Goal: Transaction & Acquisition: Purchase product/service

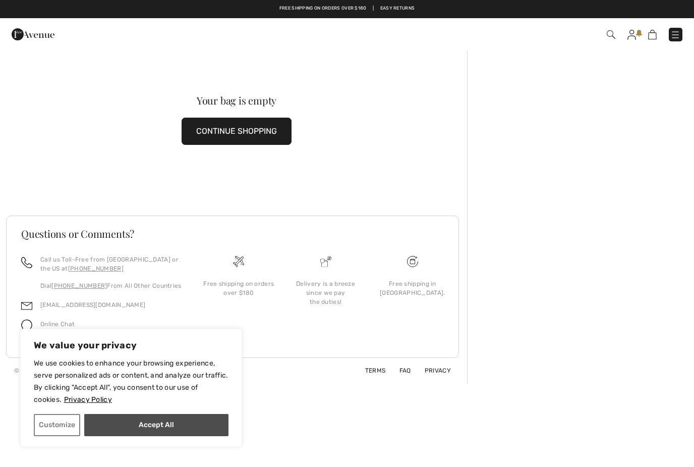
click at [184, 426] on button "Accept All" at bounding box center [156, 425] width 144 height 22
checkbox input "true"
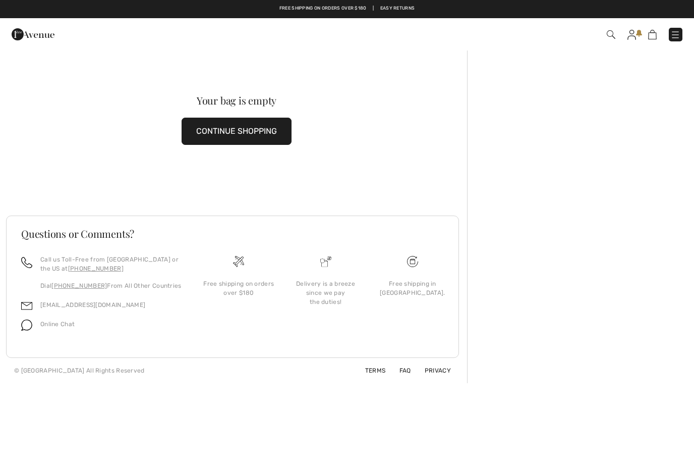
click at [673, 30] on img at bounding box center [676, 35] width 10 height 10
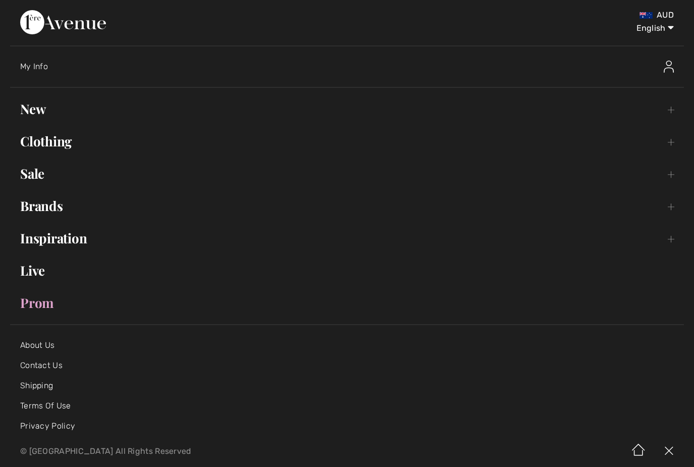
click at [24, 176] on link "Sale Toggle submenu" at bounding box center [347, 174] width 674 height 22
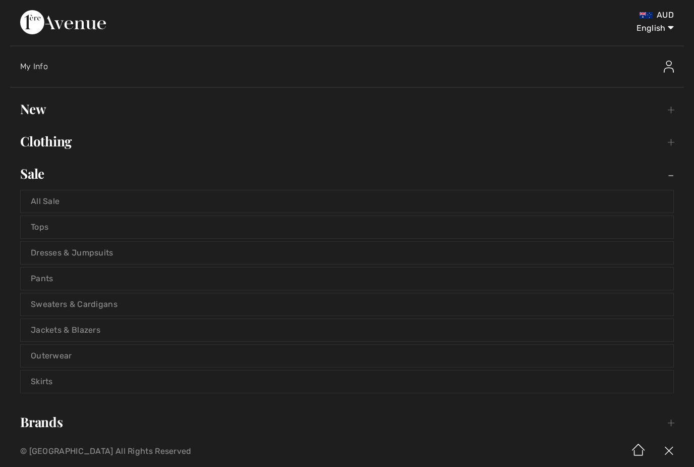
click at [80, 331] on link "Jackets & Blazers" at bounding box center [347, 330] width 653 height 22
click at [57, 331] on link "Jackets & Blazers" at bounding box center [347, 330] width 653 height 22
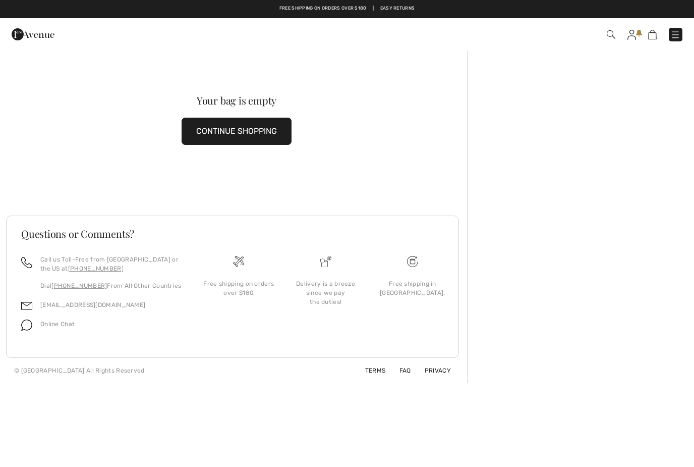
click at [677, 31] on img at bounding box center [676, 35] width 10 height 10
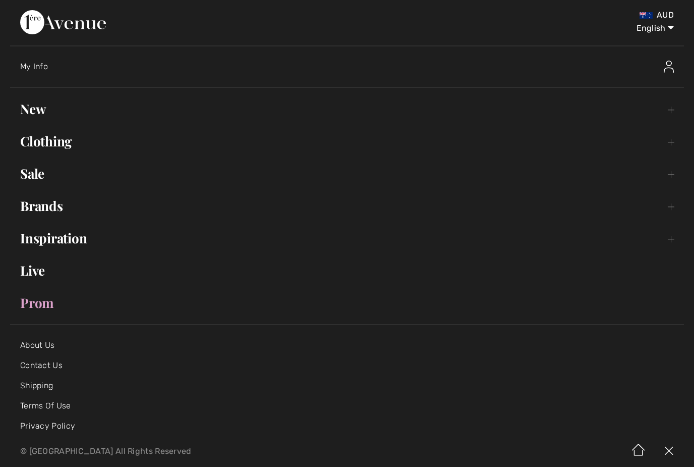
click at [41, 175] on link "Sale Toggle submenu" at bounding box center [347, 174] width 674 height 22
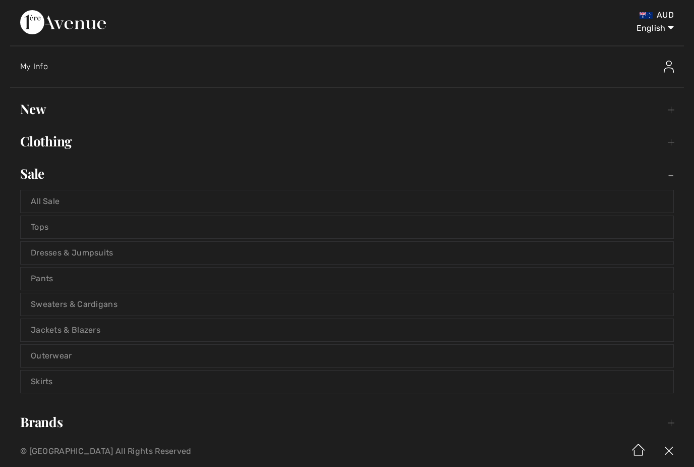
click at [55, 280] on link "Pants" at bounding box center [347, 278] width 653 height 22
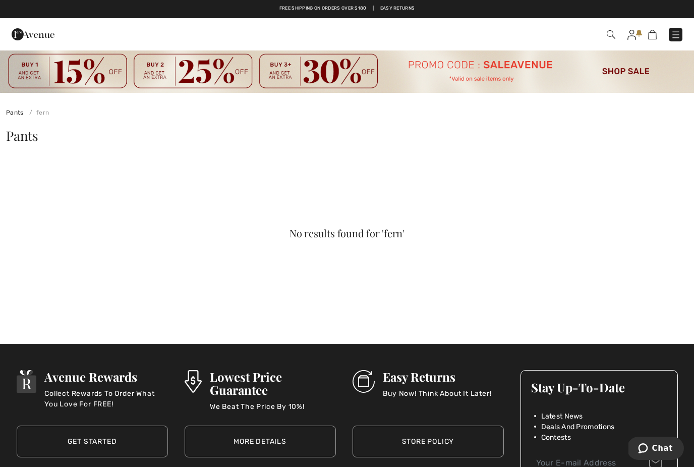
click at [614, 33] on img at bounding box center [611, 34] width 9 height 9
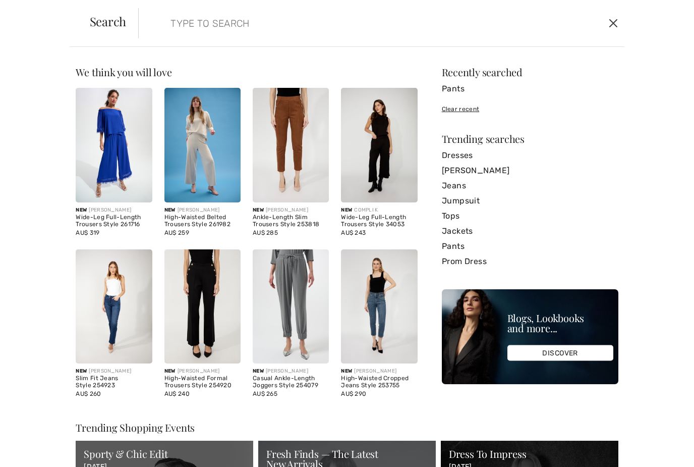
click at [618, 23] on button "Close" at bounding box center [613, 23] width 15 height 16
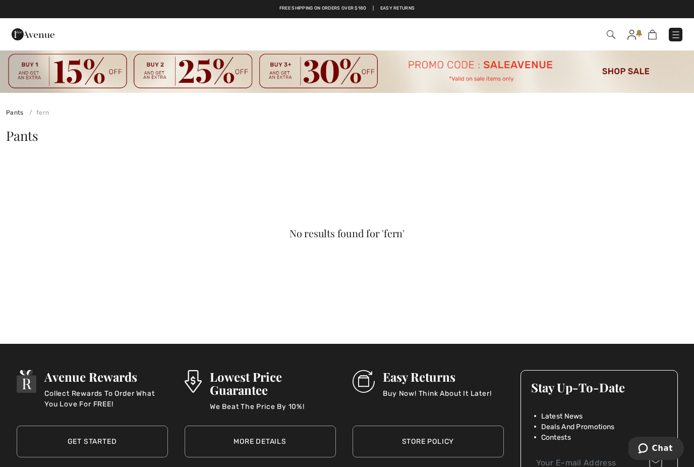
click at [677, 32] on img at bounding box center [676, 35] width 10 height 10
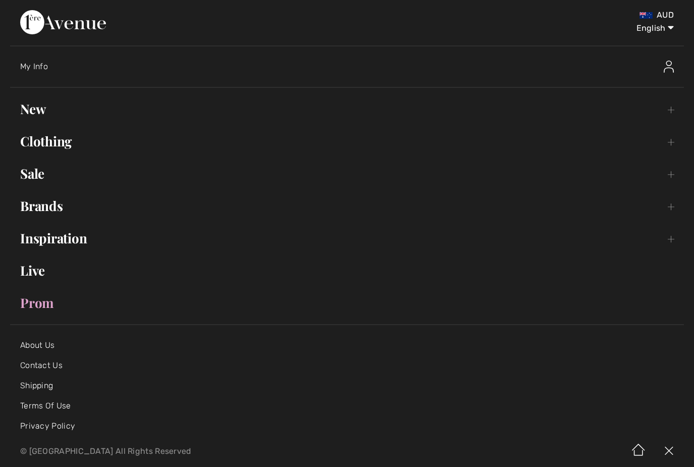
click at [31, 180] on link "Sale Toggle submenu" at bounding box center [347, 174] width 674 height 22
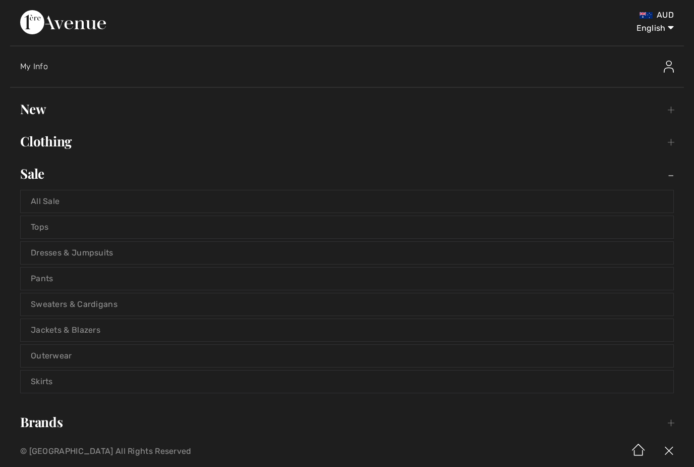
click at [52, 204] on link "All Sale" at bounding box center [347, 201] width 653 height 22
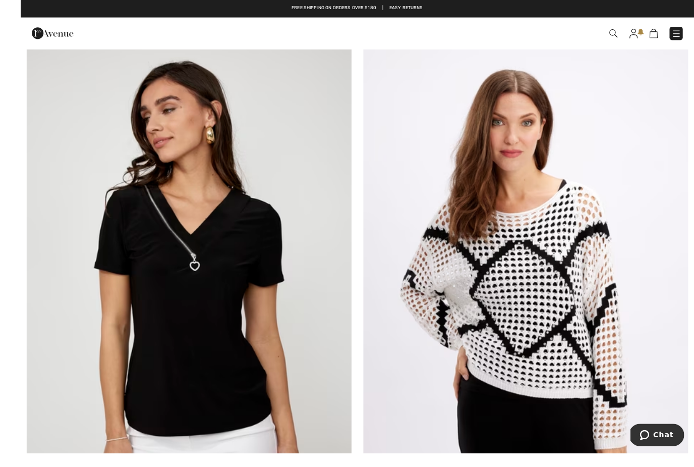
scroll to position [1795, 0]
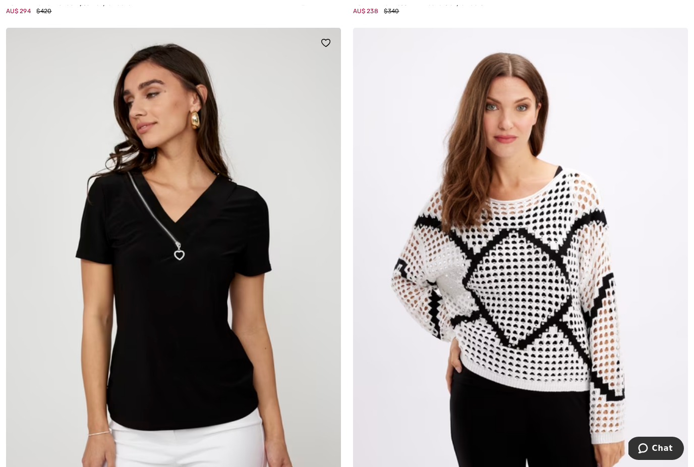
click at [202, 312] on img at bounding box center [173, 279] width 335 height 503
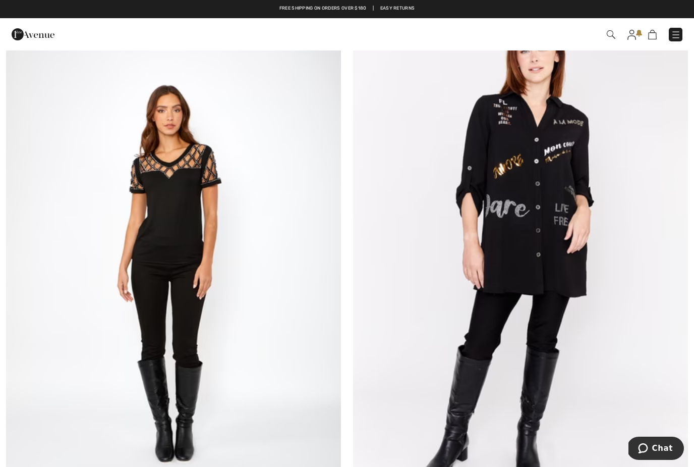
scroll to position [2363, 0]
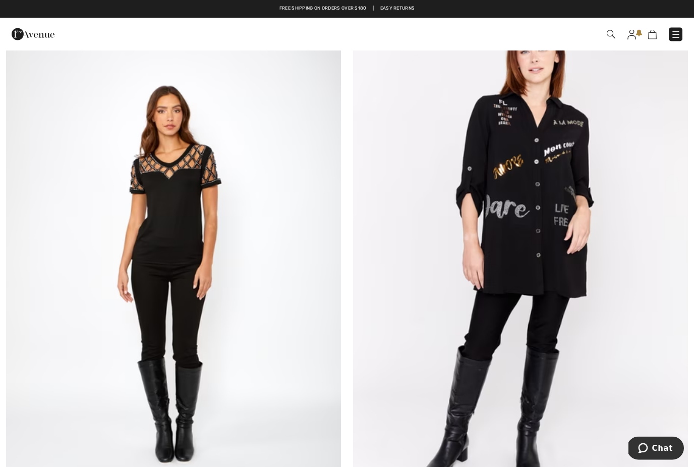
click at [556, 224] on img at bounding box center [520, 253] width 335 height 503
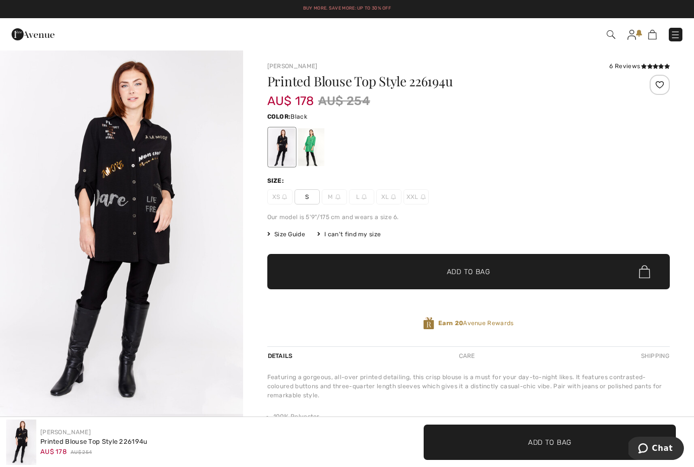
click at [318, 140] on div at bounding box center [311, 147] width 26 height 38
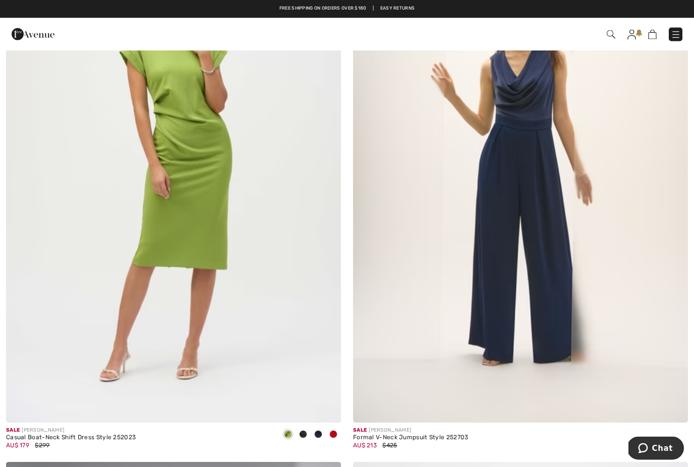
scroll to position [8107, 0]
click at [190, 180] on img at bounding box center [173, 172] width 335 height 503
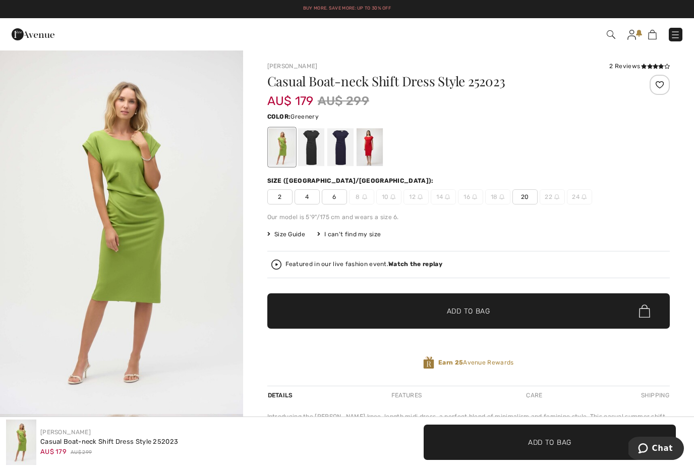
click at [368, 152] on div at bounding box center [369, 147] width 26 height 38
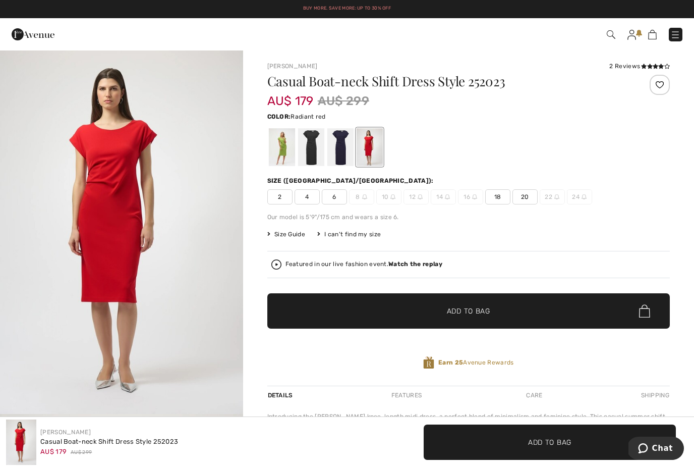
click at [279, 153] on div at bounding box center [281, 147] width 26 height 38
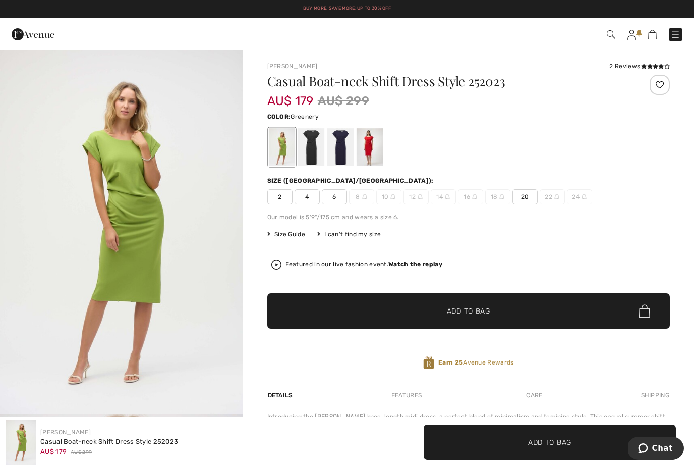
click at [531, 195] on span "20" at bounding box center [525, 196] width 25 height 15
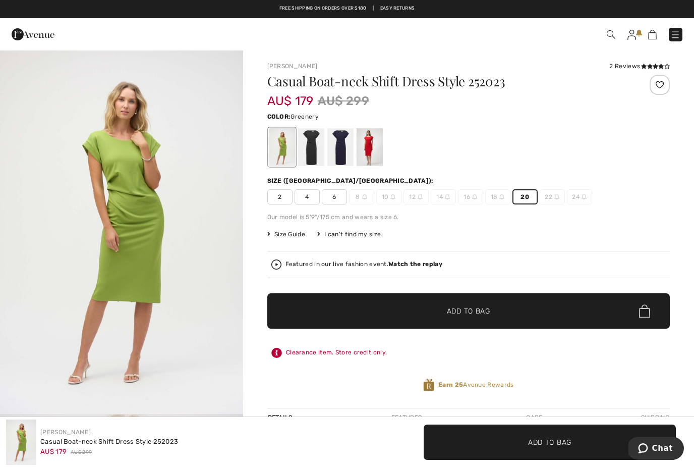
click at [473, 311] on span "Add to Bag" at bounding box center [468, 311] width 43 height 11
click at [369, 144] on div at bounding box center [369, 147] width 26 height 38
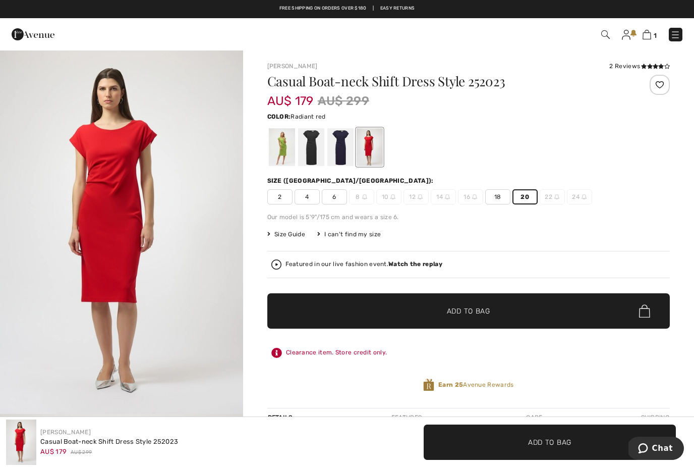
click at [501, 199] on span "18" at bounding box center [497, 196] width 25 height 15
click at [529, 193] on span "20" at bounding box center [525, 196] width 25 height 15
click at [463, 316] on span "Add to Bag" at bounding box center [468, 311] width 43 height 11
click at [275, 268] on img at bounding box center [277, 264] width 10 height 10
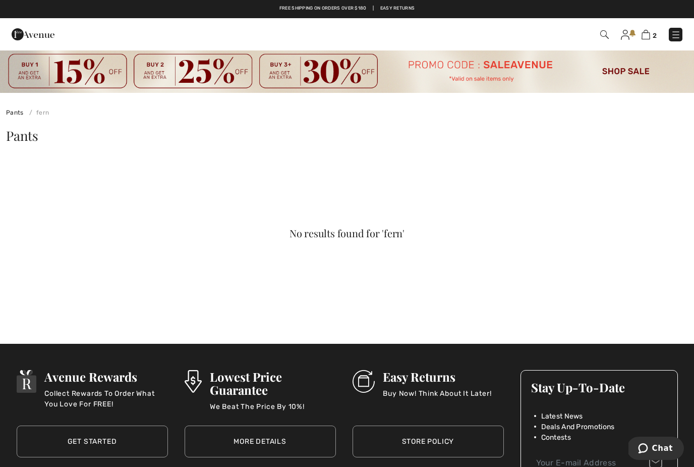
click at [681, 36] on img at bounding box center [676, 35] width 10 height 10
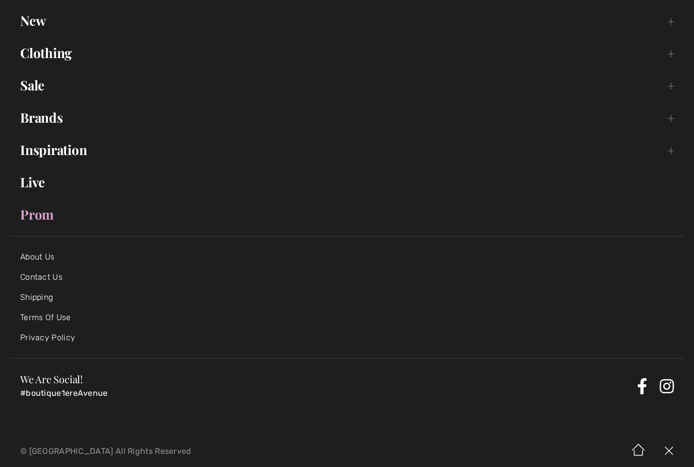
scroll to position [88, 0]
click at [32, 83] on link "Sale Toggle submenu" at bounding box center [347, 86] width 674 height 22
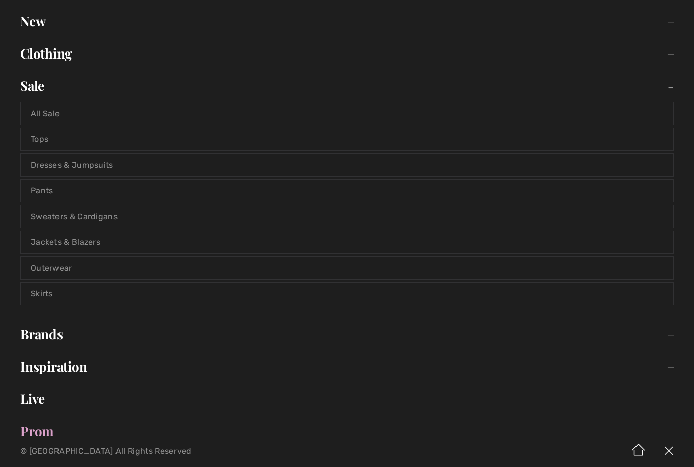
click at [57, 111] on link "All Sale" at bounding box center [347, 113] width 653 height 22
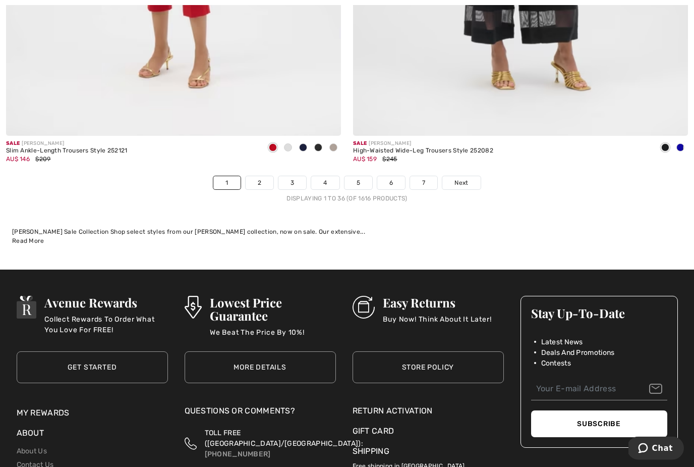
scroll to position [10022, 0]
click at [257, 176] on link "2" at bounding box center [260, 182] width 28 height 13
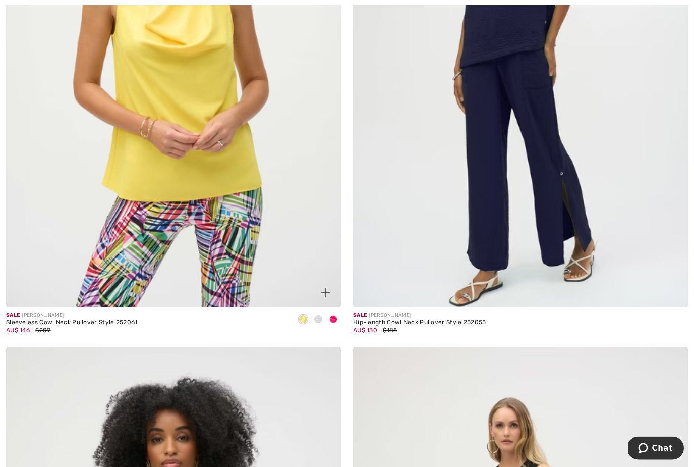
scroll to position [3752, 0]
click at [201, 127] on img at bounding box center [173, 56] width 335 height 503
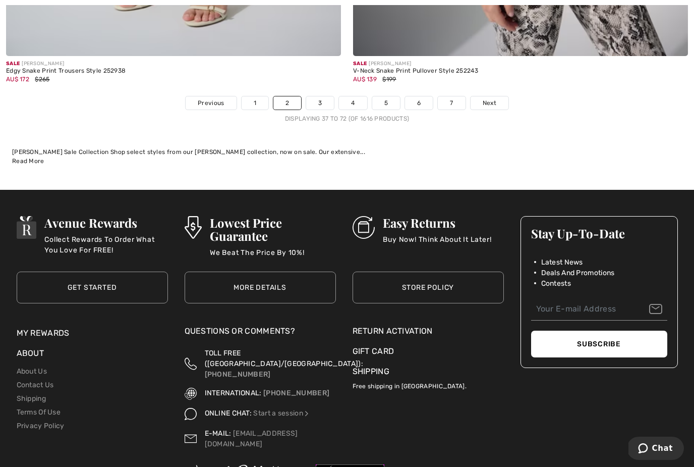
scroll to position [10142, 0]
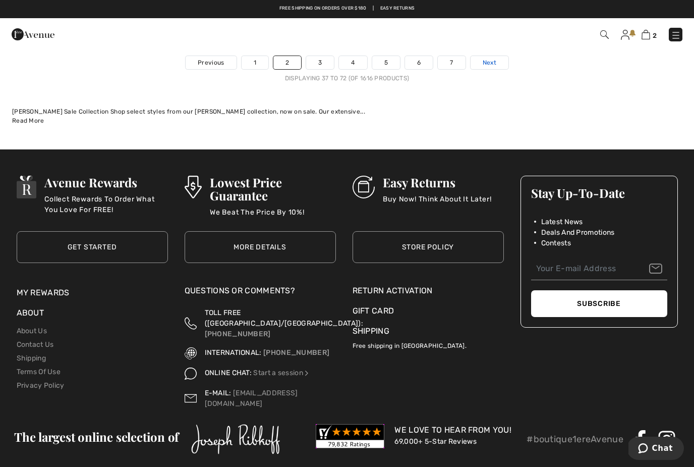
click at [494, 58] on span "Next" at bounding box center [490, 62] width 14 height 9
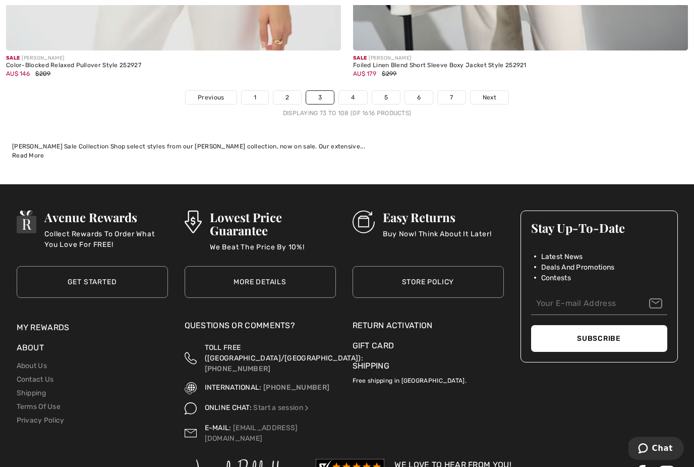
scroll to position [10142, 0]
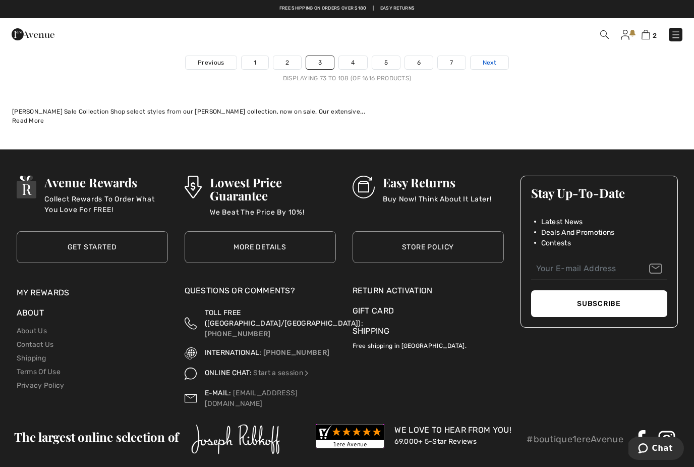
click at [489, 58] on span "Next" at bounding box center [490, 62] width 14 height 9
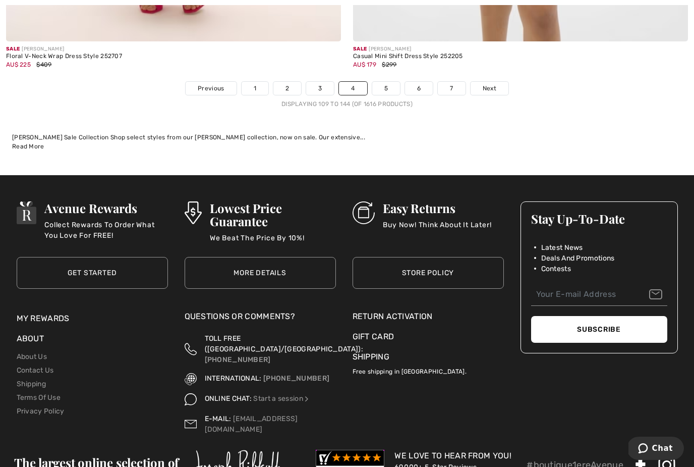
scroll to position [10142, 0]
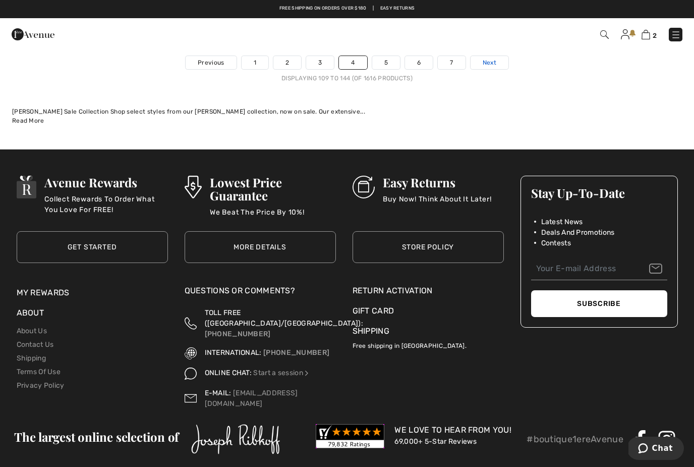
click at [496, 58] on span "Next" at bounding box center [490, 62] width 14 height 9
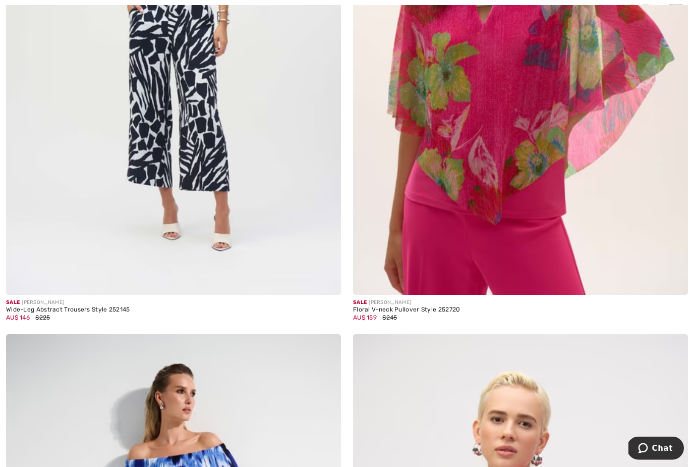
scroll to position [1489, 0]
click at [531, 244] on img at bounding box center [520, 43] width 335 height 503
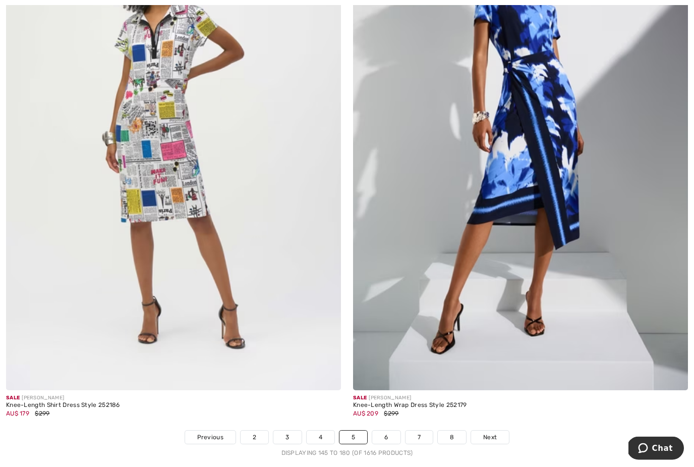
scroll to position [9768, 0]
click at [165, 152] on img at bounding box center [173, 138] width 335 height 503
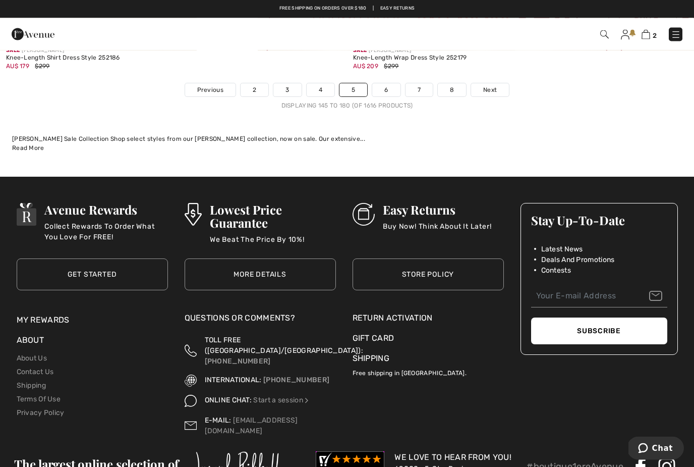
scroll to position [10107, 0]
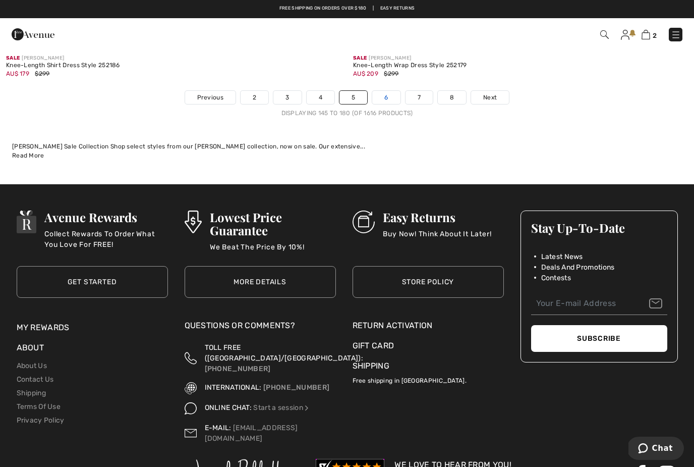
click at [386, 91] on link "6" at bounding box center [386, 97] width 28 height 13
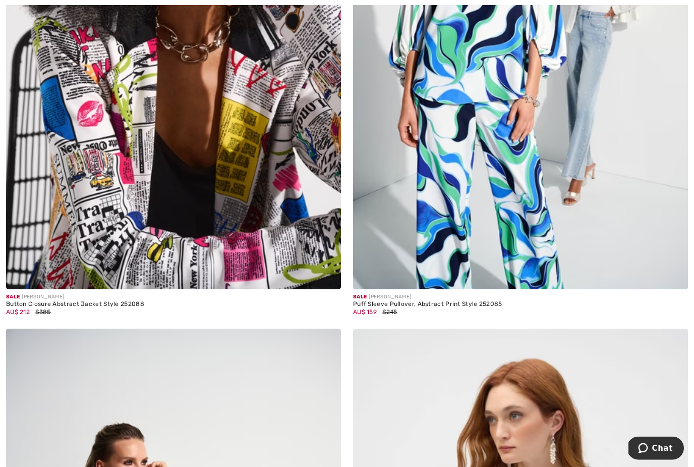
scroll to position [1495, 0]
click at [268, 163] on img at bounding box center [173, 37] width 335 height 503
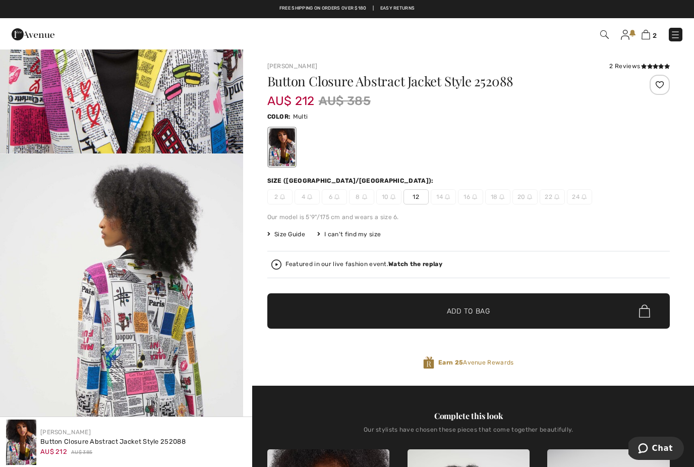
scroll to position [1355, 0]
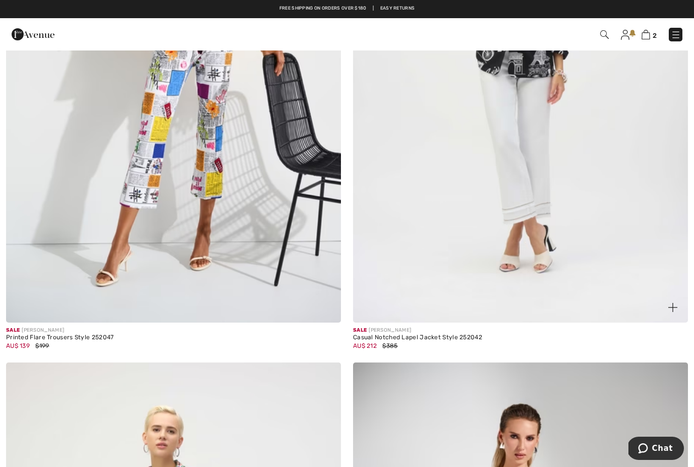
scroll to position [2538, 0]
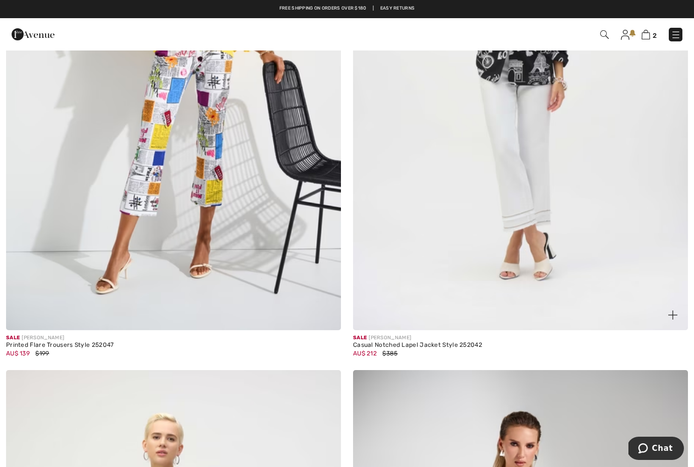
click at [524, 148] on img at bounding box center [520, 78] width 335 height 503
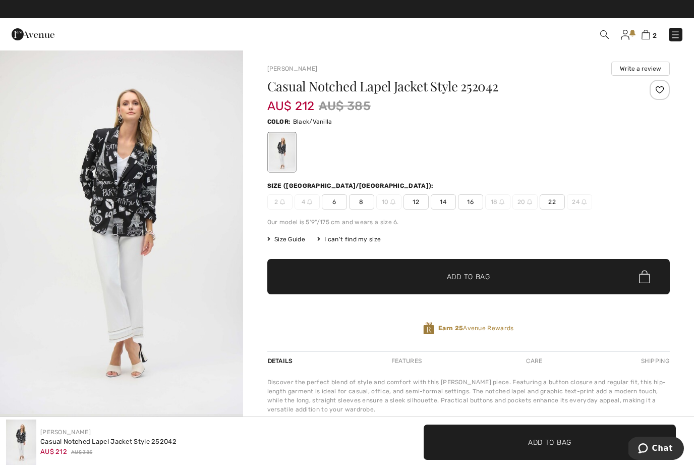
click at [471, 199] on span "16" at bounding box center [470, 201] width 25 height 15
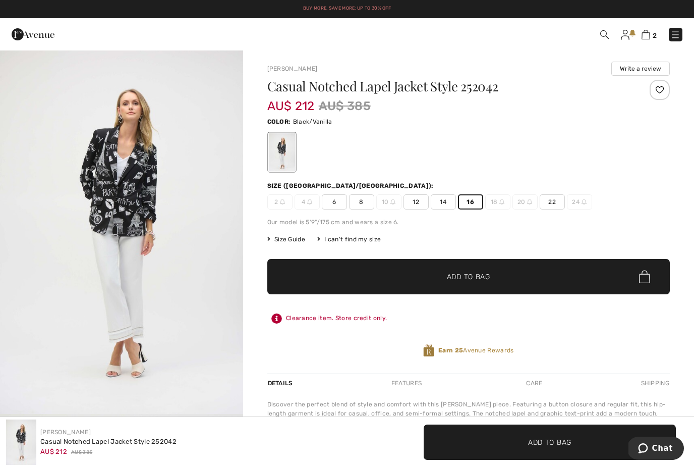
click at [423, 275] on span "✔ Added to Bag" at bounding box center [454, 277] width 62 height 11
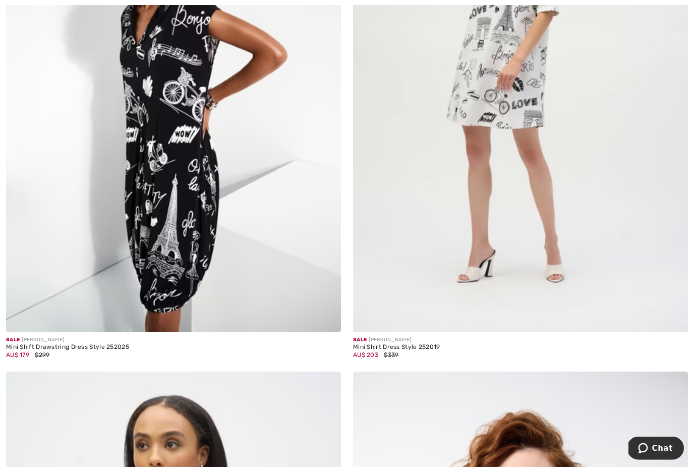
scroll to position [3728, 0]
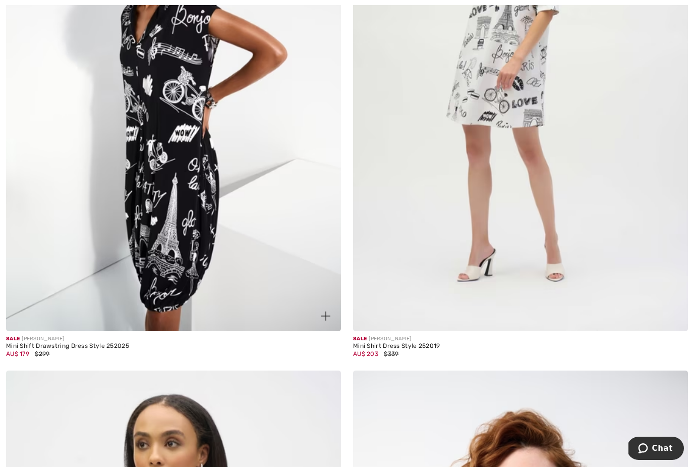
click at [191, 221] on img at bounding box center [173, 79] width 335 height 503
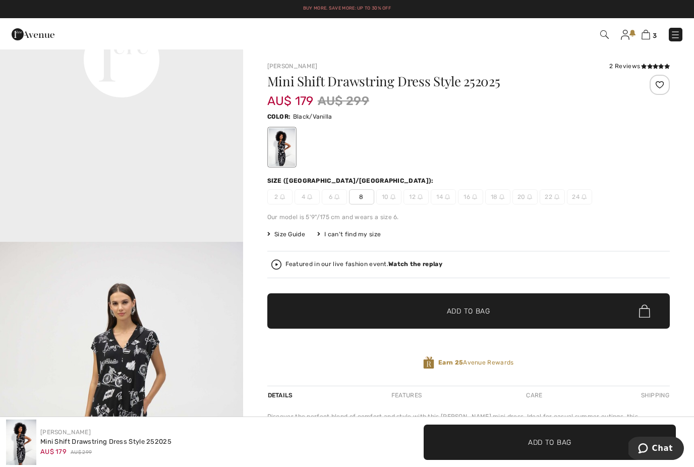
scroll to position [902, 0]
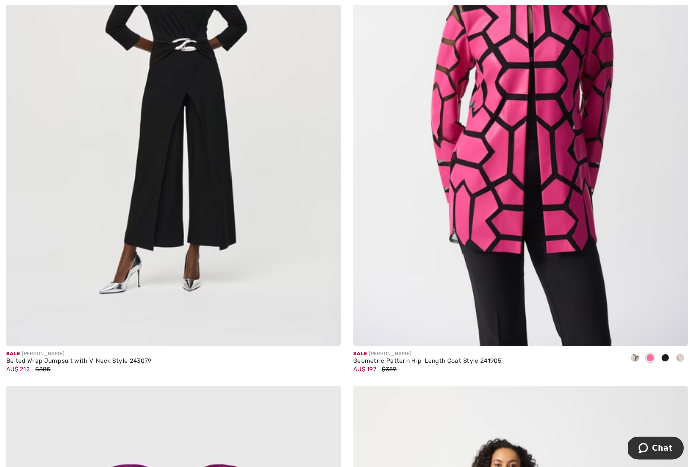
scroll to position [8185, 0]
click at [571, 236] on img at bounding box center [520, 95] width 335 height 503
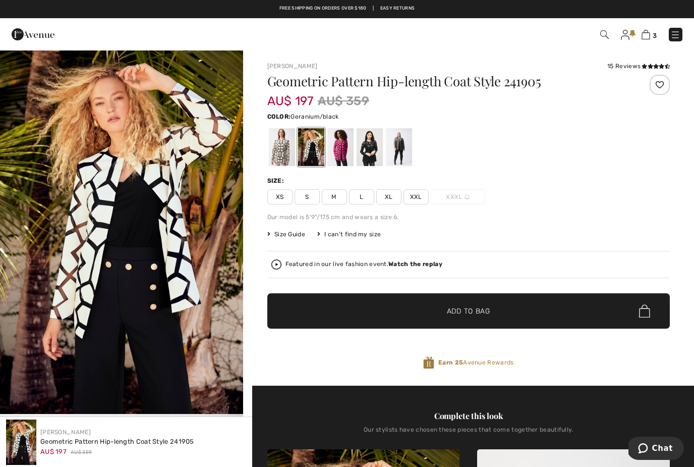
click at [347, 150] on div at bounding box center [340, 147] width 26 height 38
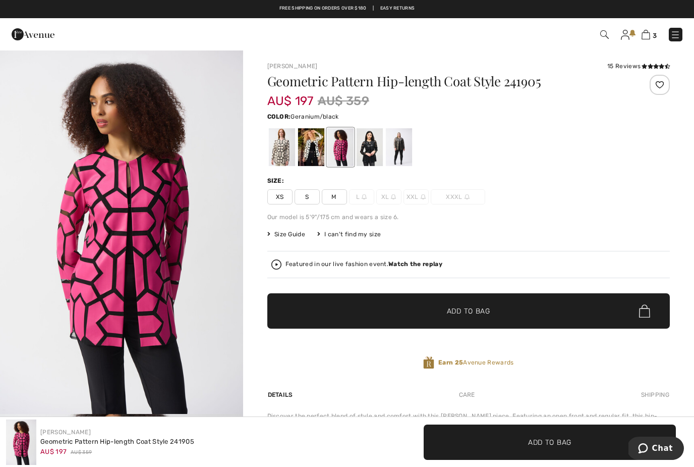
click at [370, 157] on div at bounding box center [369, 147] width 26 height 38
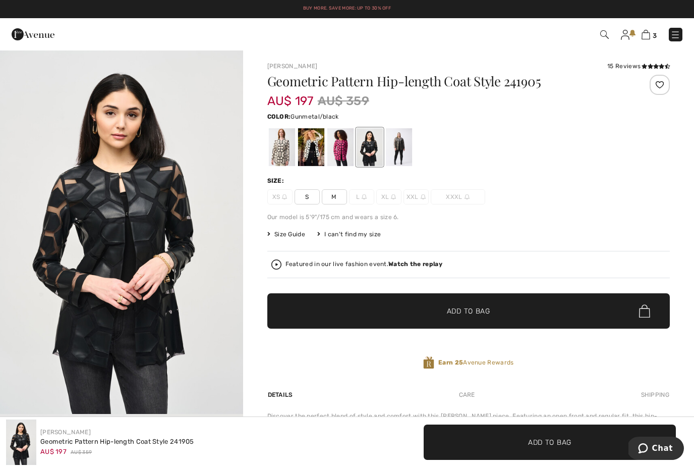
click at [406, 148] on div at bounding box center [399, 147] width 26 height 38
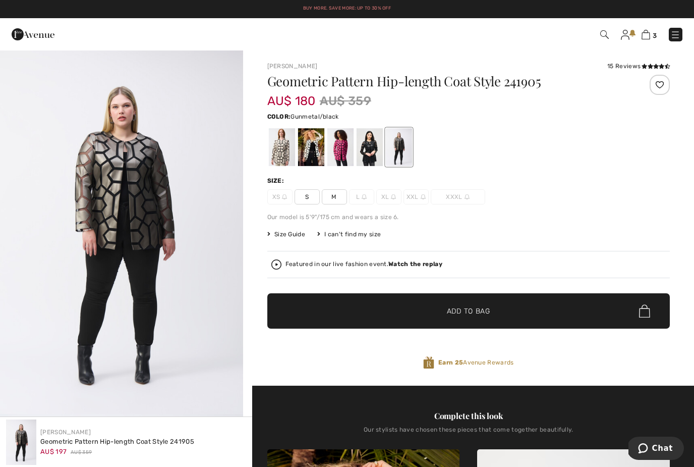
click at [314, 147] on div at bounding box center [311, 147] width 26 height 38
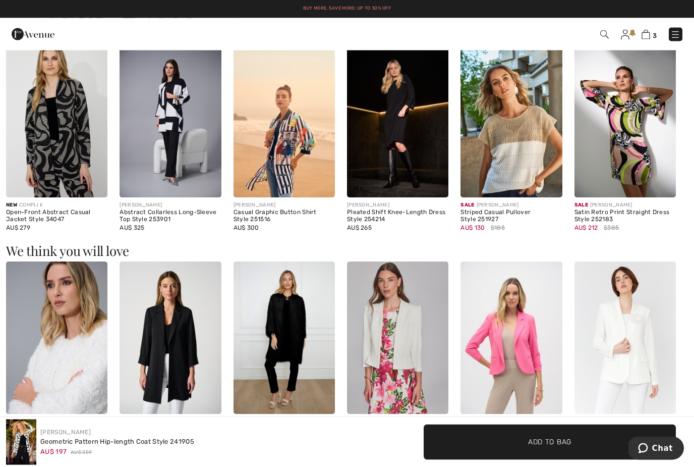
scroll to position [984, 0]
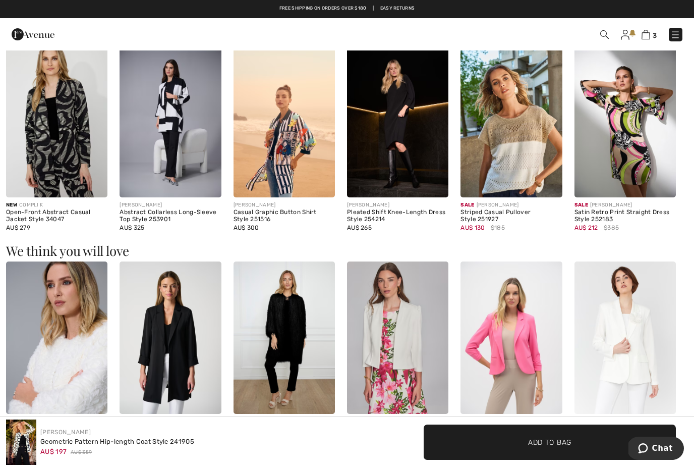
click at [282, 146] on img at bounding box center [284, 121] width 101 height 152
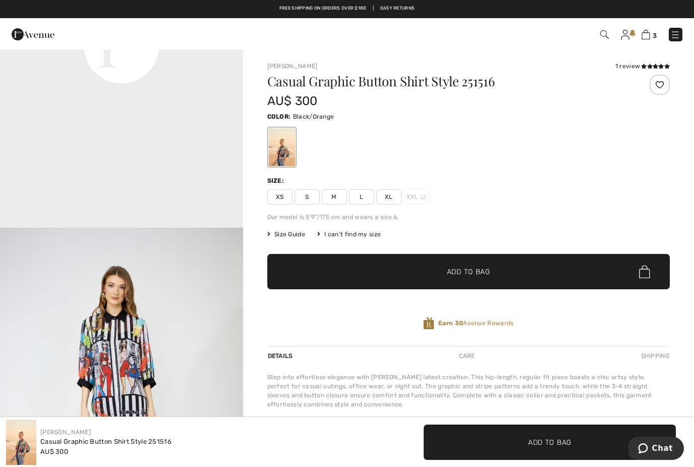
scroll to position [916, 0]
click at [395, 197] on span "XL" at bounding box center [388, 196] width 25 height 15
click at [401, 270] on span "✔ Added to Bag Add to Bag" at bounding box center [468, 271] width 403 height 35
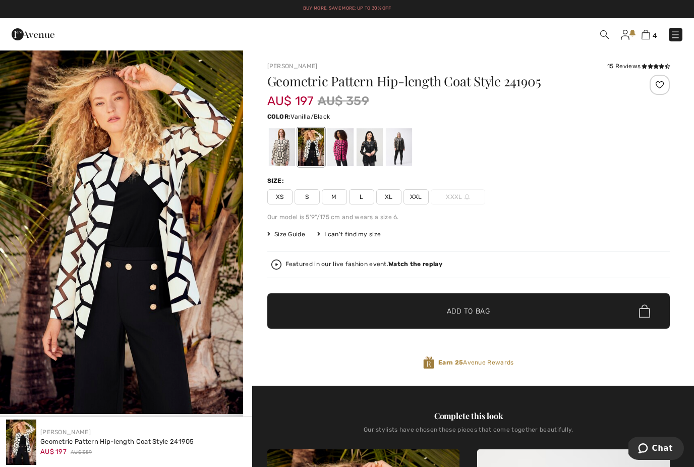
click at [420, 197] on span "XXL" at bounding box center [416, 196] width 25 height 15
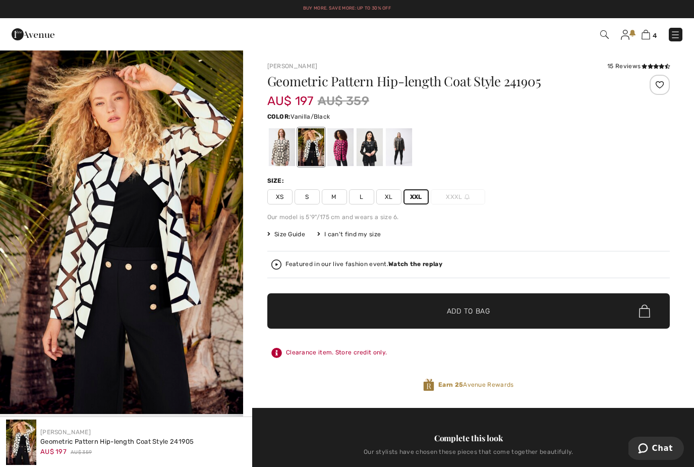
click at [341, 309] on span "✔ Added to Bag Add to Bag" at bounding box center [468, 310] width 403 height 35
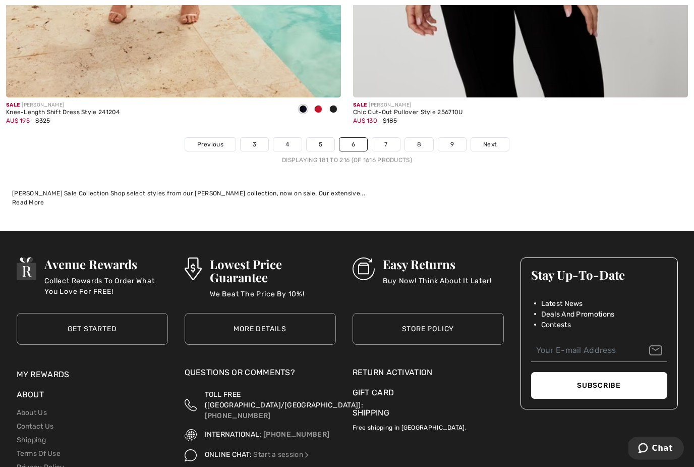
scroll to position [10058, 0]
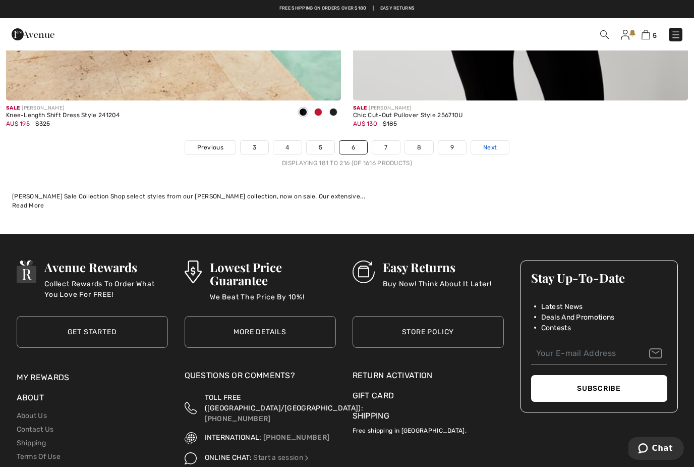
click at [495, 143] on span "Next" at bounding box center [490, 147] width 14 height 9
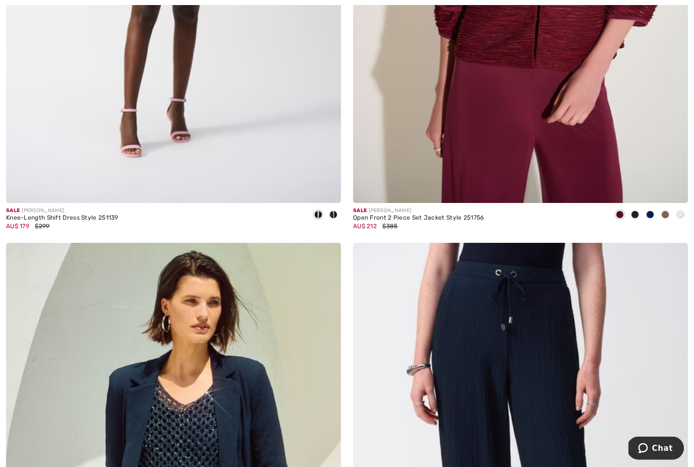
scroll to position [6027, 0]
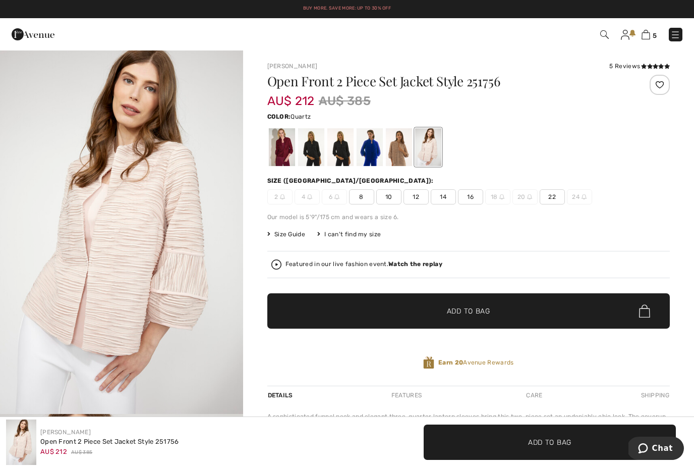
click at [286, 146] on div at bounding box center [281, 147] width 26 height 38
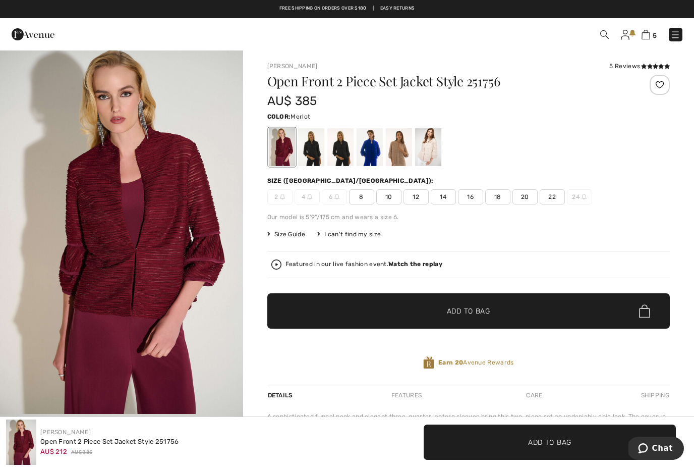
click at [314, 151] on div at bounding box center [311, 147] width 26 height 38
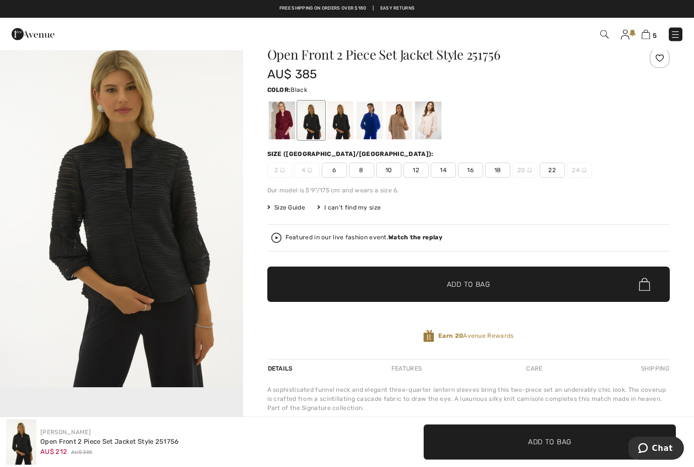
scroll to position [18, 0]
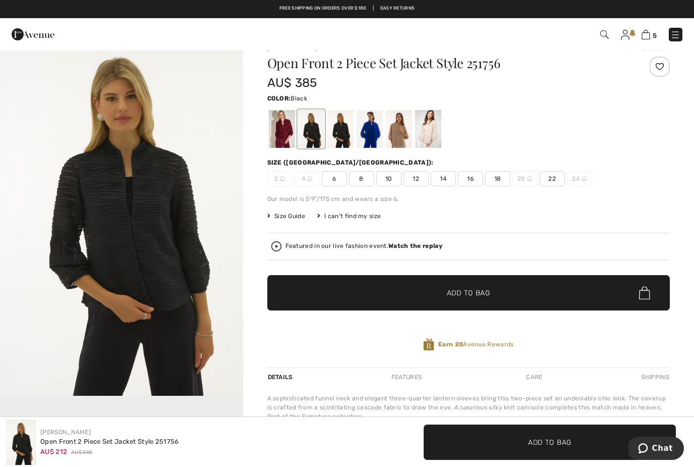
click at [343, 128] on div at bounding box center [340, 129] width 26 height 38
click at [361, 138] on div at bounding box center [369, 129] width 26 height 38
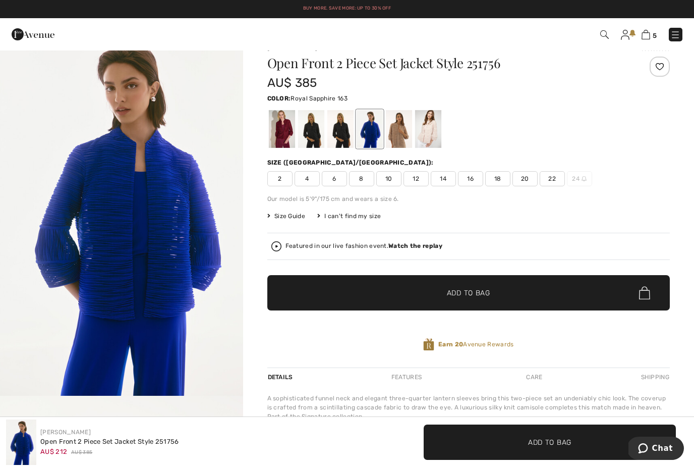
click at [398, 132] on div at bounding box center [399, 129] width 26 height 38
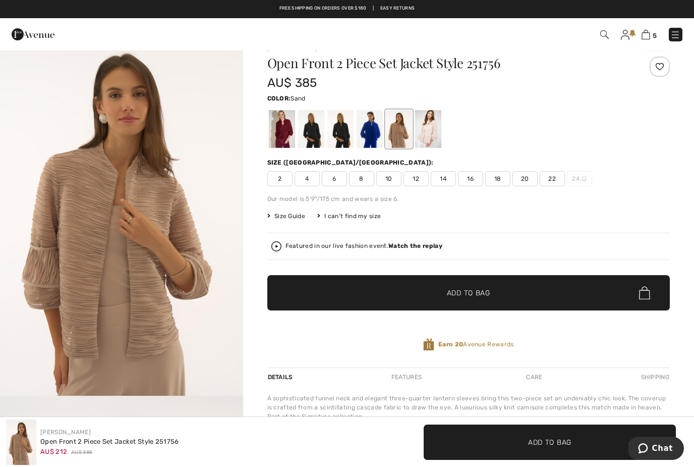
click at [426, 132] on div at bounding box center [428, 129] width 26 height 38
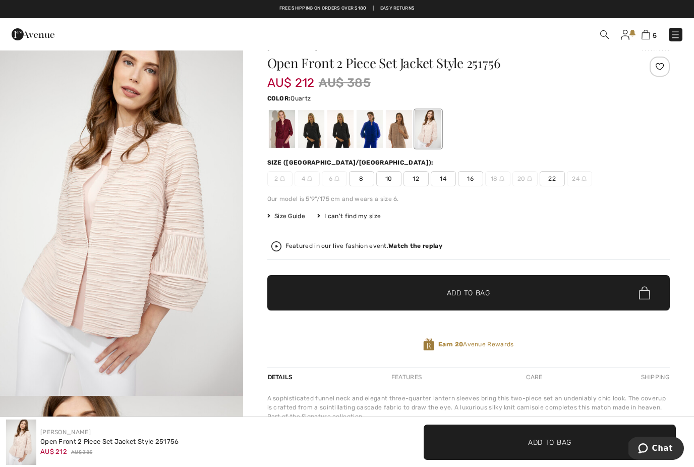
click at [284, 131] on div at bounding box center [281, 129] width 26 height 38
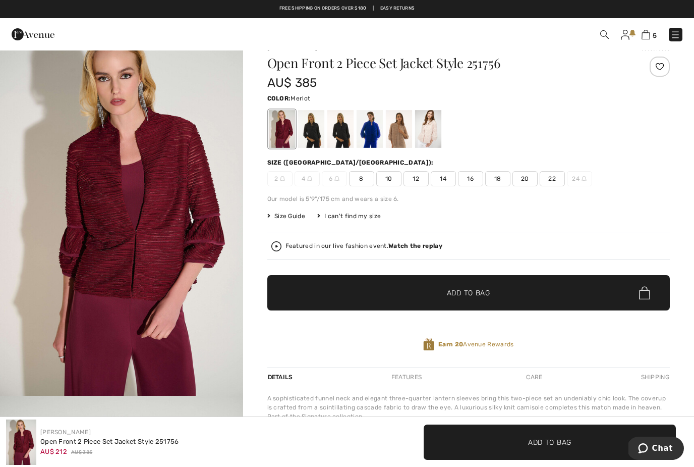
click at [501, 179] on span "18" at bounding box center [497, 178] width 25 height 15
click at [379, 288] on span "✔ Added to Bag Add to Bag" at bounding box center [468, 292] width 403 height 35
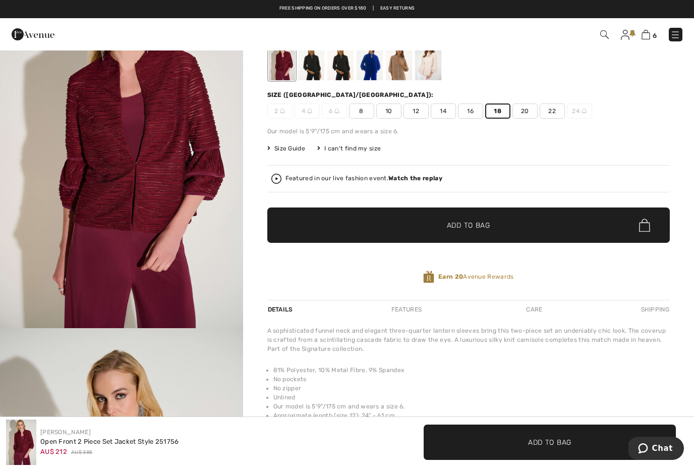
scroll to position [0, 0]
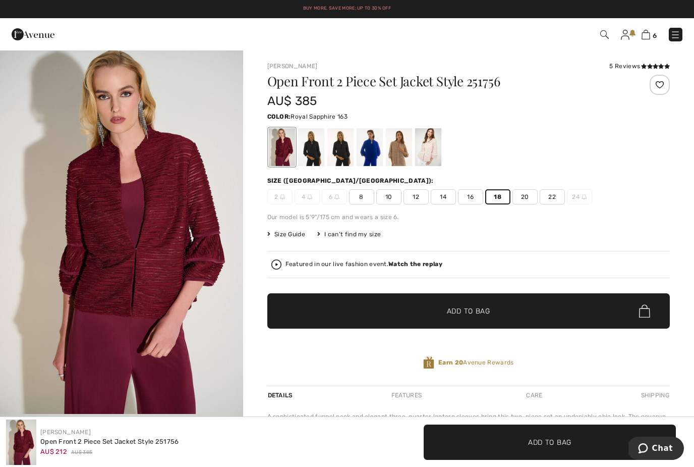
click at [370, 144] on div at bounding box center [369, 147] width 26 height 38
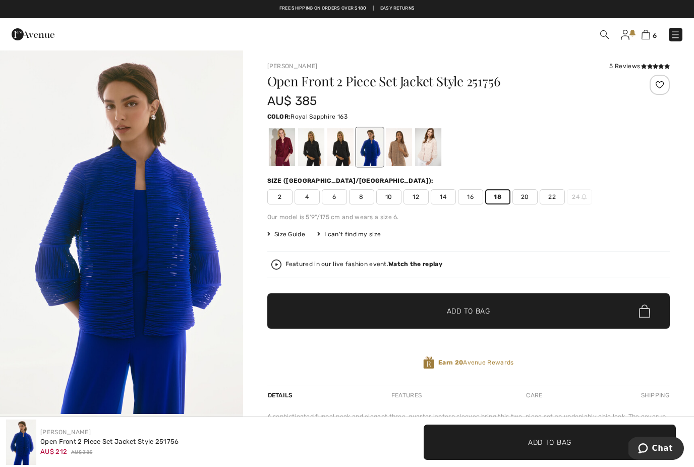
click at [586, 307] on span "✔ Added to Bag Add to Bag" at bounding box center [468, 310] width 403 height 35
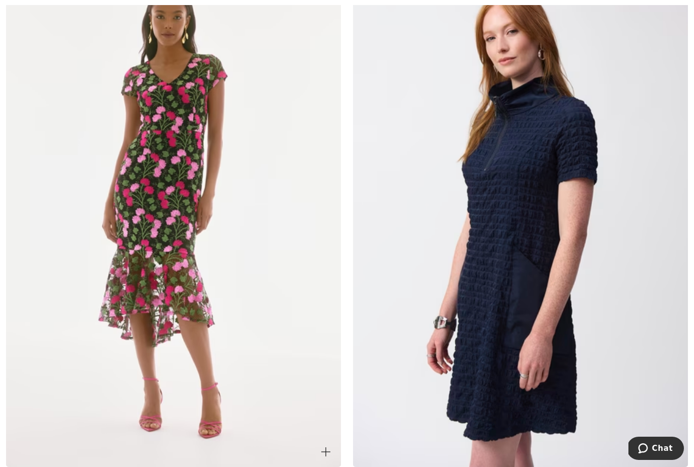
scroll to position [8607, 0]
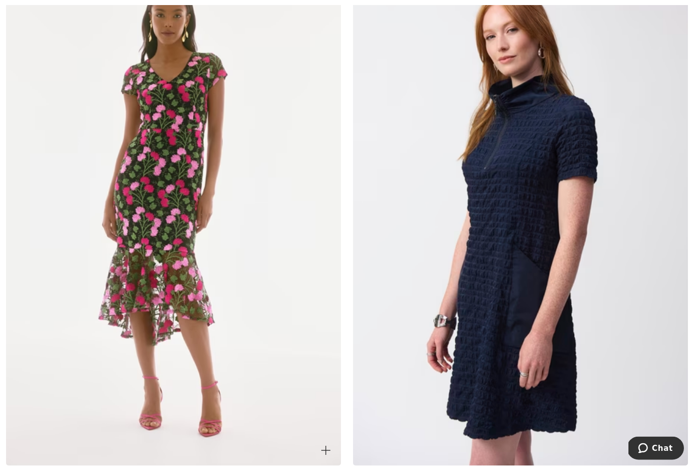
click at [150, 247] on img at bounding box center [173, 214] width 335 height 503
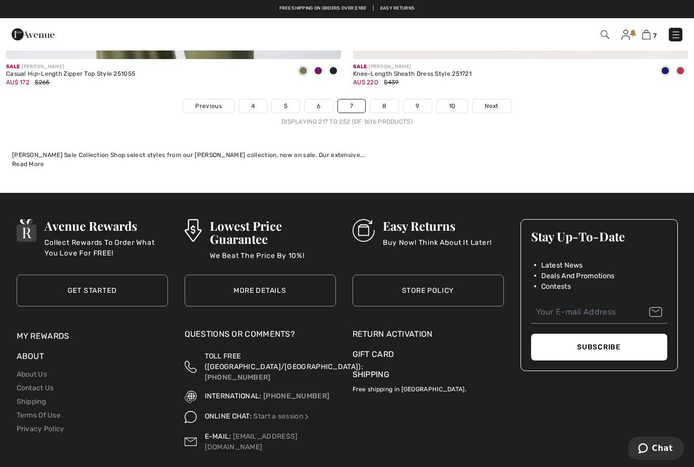
scroll to position [10098, 0]
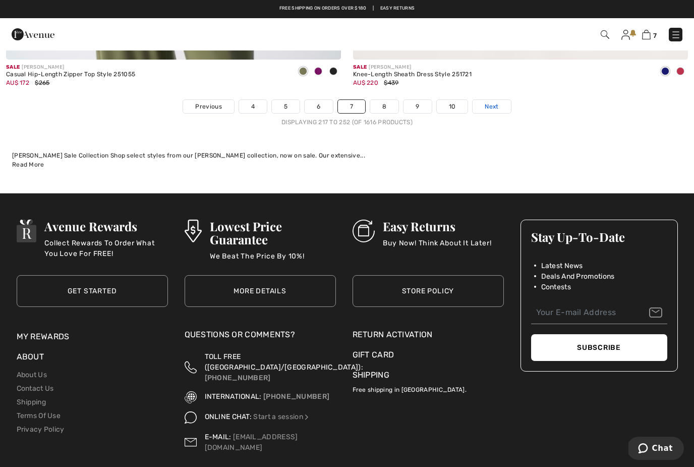
click at [495, 102] on span "Next" at bounding box center [492, 106] width 14 height 9
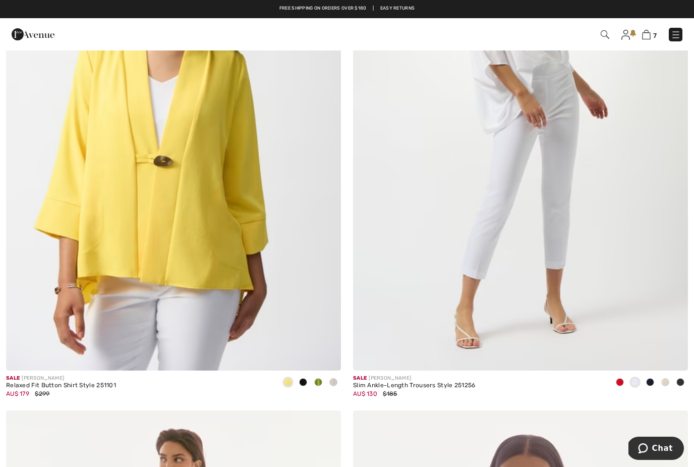
scroll to position [2497, 0]
click at [213, 230] on img at bounding box center [173, 119] width 335 height 503
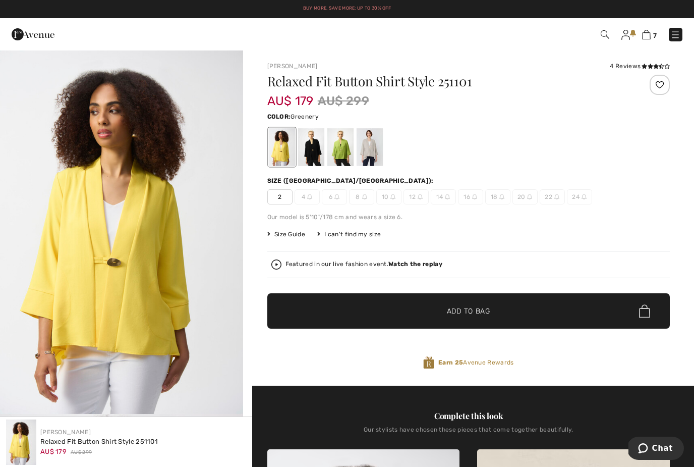
click at [343, 156] on div at bounding box center [340, 147] width 26 height 38
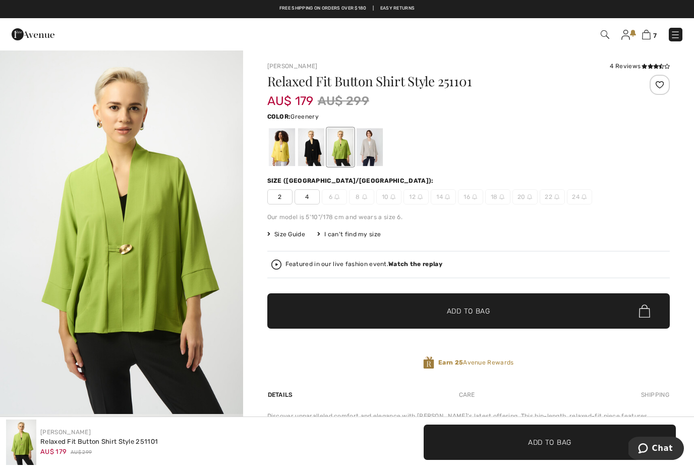
click at [369, 148] on div at bounding box center [369, 147] width 26 height 38
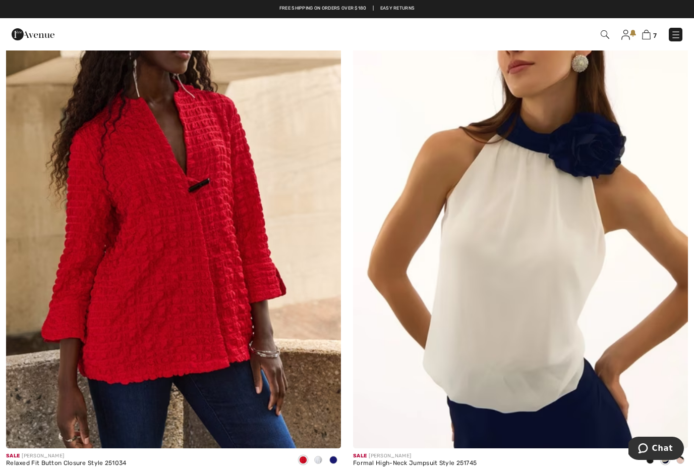
scroll to position [4695, 0]
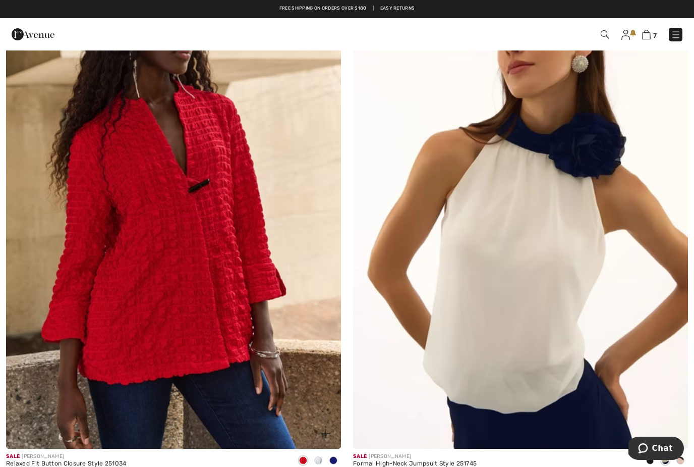
click at [199, 274] on img at bounding box center [173, 197] width 335 height 503
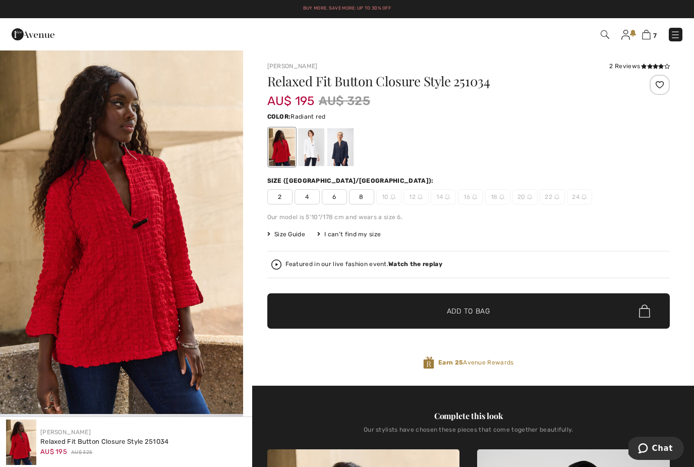
click at [312, 155] on div at bounding box center [311, 147] width 26 height 38
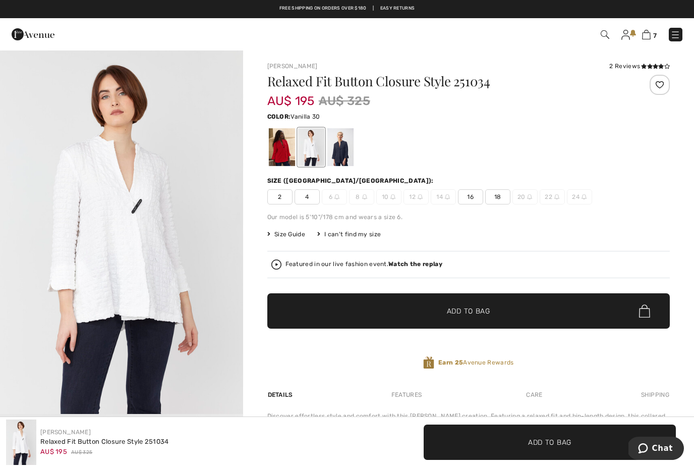
click at [503, 198] on span "18" at bounding box center [497, 196] width 25 height 15
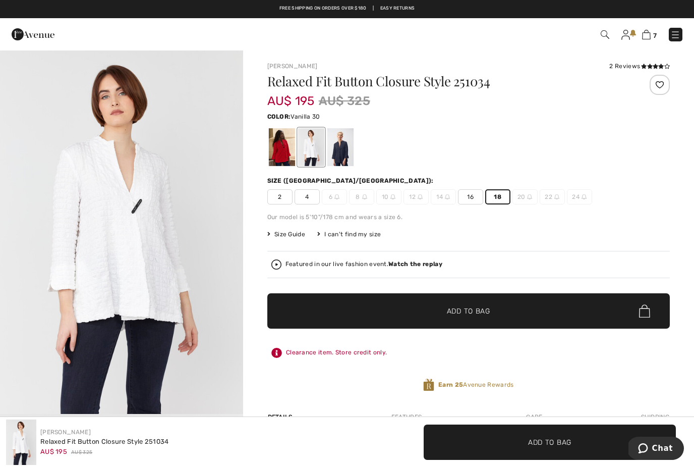
click at [374, 312] on span "✔ Added to Bag Add to Bag" at bounding box center [468, 310] width 403 height 35
click at [348, 152] on div at bounding box center [340, 147] width 26 height 38
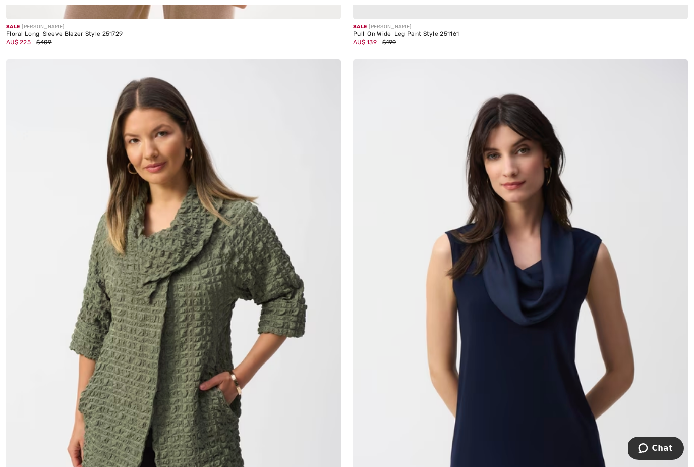
scroll to position [5668, 0]
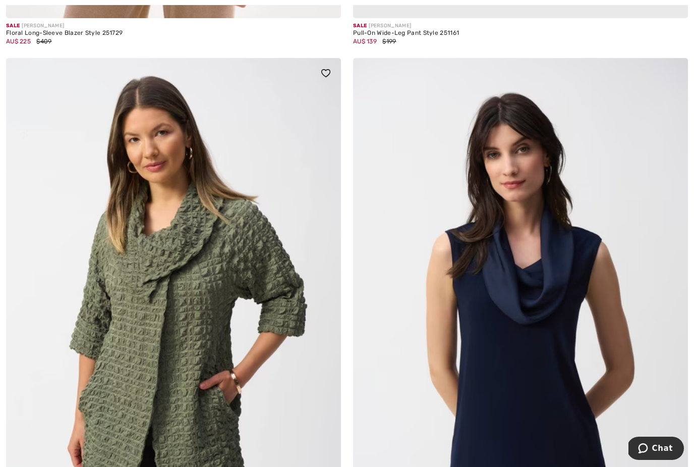
click at [193, 359] on img at bounding box center [173, 309] width 335 height 503
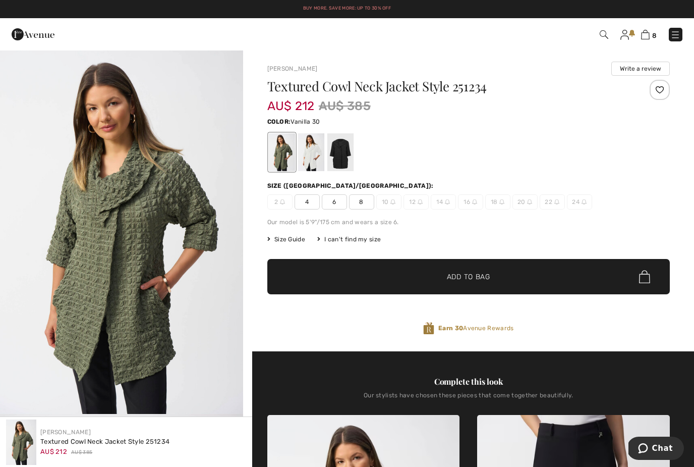
click at [311, 156] on div at bounding box center [311, 152] width 26 height 38
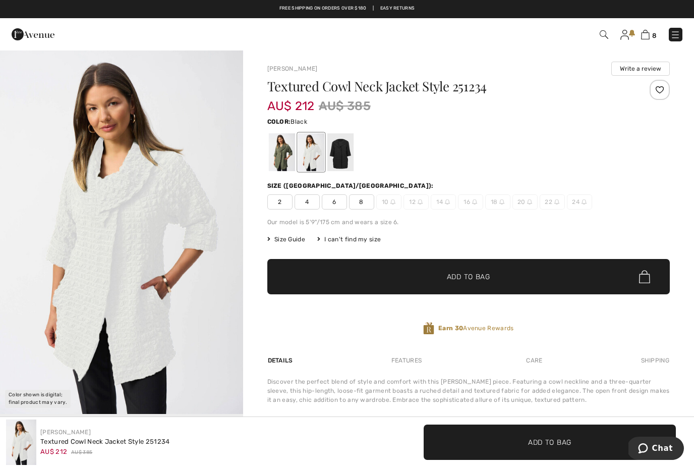
click at [346, 154] on div at bounding box center [340, 152] width 26 height 38
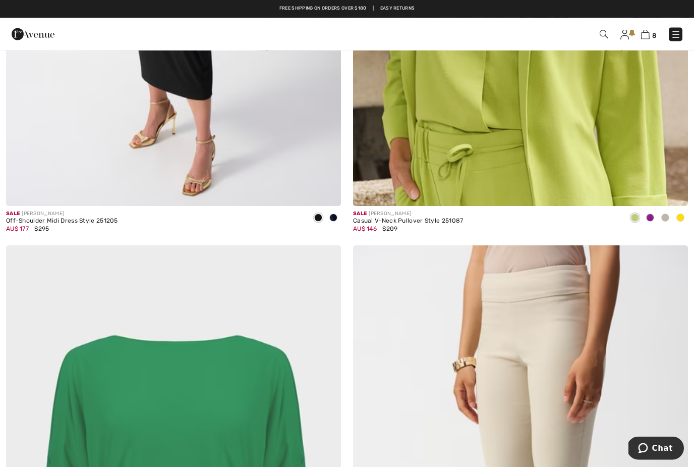
scroll to position [8318, 0]
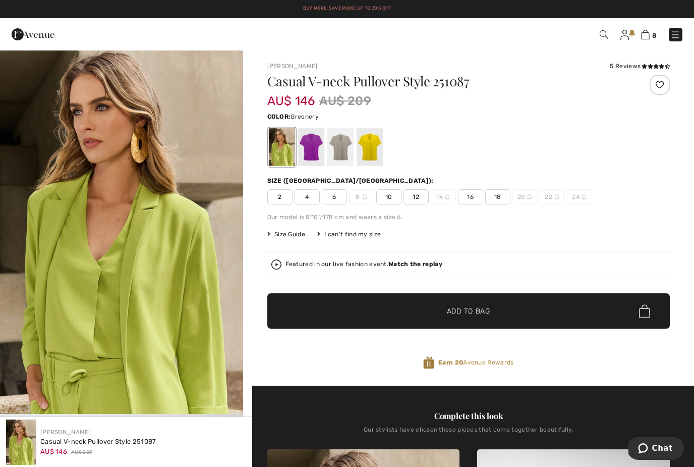
click at [502, 197] on span "18" at bounding box center [497, 196] width 25 height 15
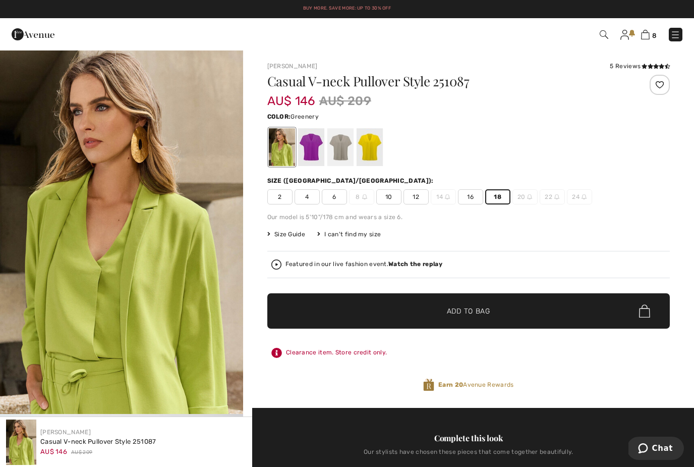
click at [414, 314] on span "✔ Added to Bag Add to Bag" at bounding box center [468, 310] width 403 height 35
click at [314, 148] on div at bounding box center [311, 147] width 26 height 38
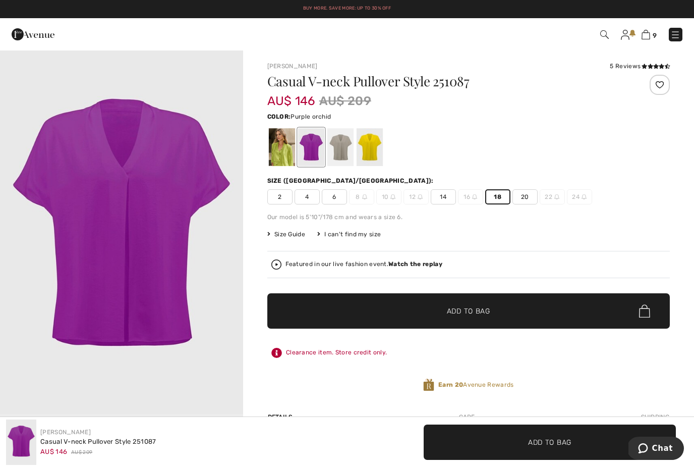
click at [501, 198] on span "18" at bounding box center [497, 196] width 25 height 15
click at [359, 307] on span "✔ Added to Bag Add to Bag" at bounding box center [468, 310] width 403 height 35
click at [375, 151] on div at bounding box center [369, 147] width 26 height 38
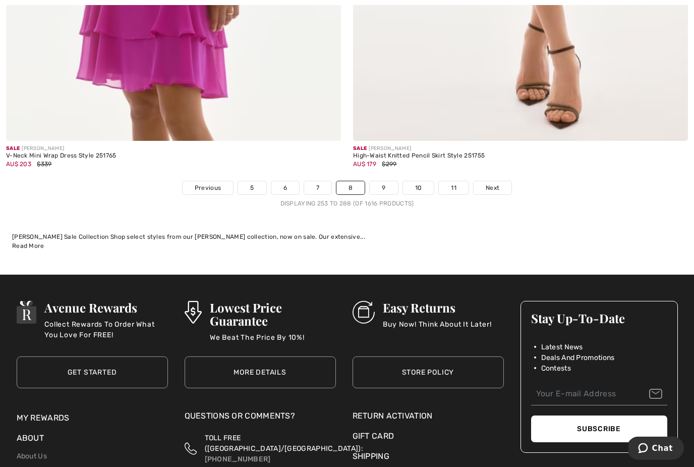
scroll to position [10017, 0]
click at [489, 183] on span "Next" at bounding box center [493, 187] width 14 height 9
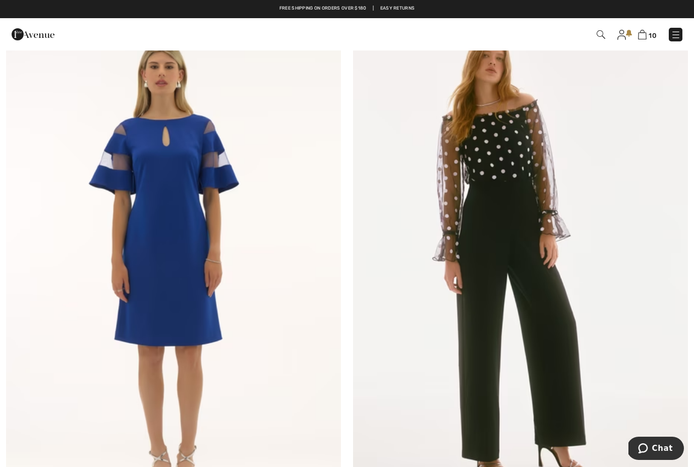
scroll to position [1808, 0]
click at [507, 197] on img at bounding box center [520, 266] width 335 height 503
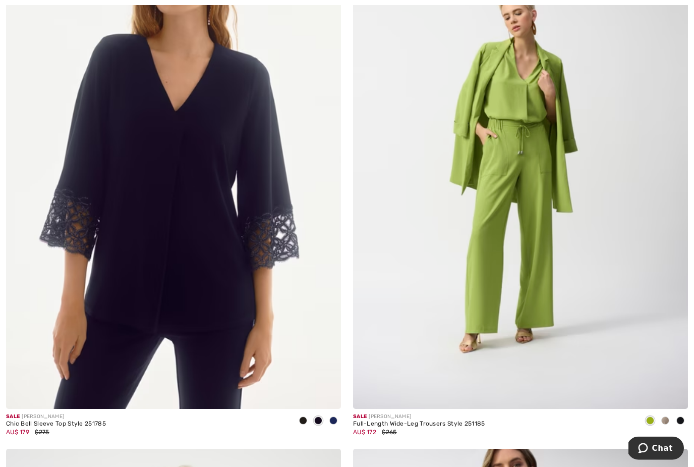
scroll to position [4193, 0]
click at [516, 177] on img at bounding box center [520, 157] width 335 height 503
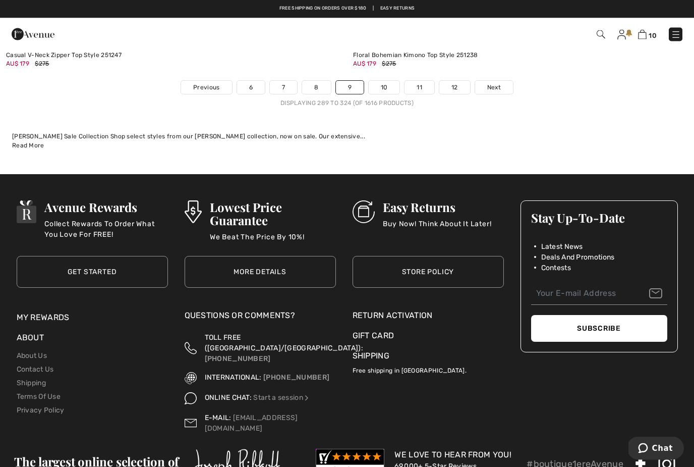
scroll to position [10110, 0]
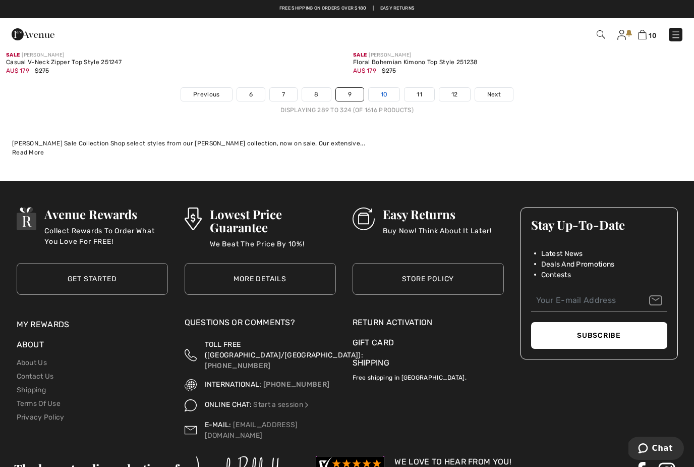
click at [387, 88] on link "10" at bounding box center [384, 94] width 31 height 13
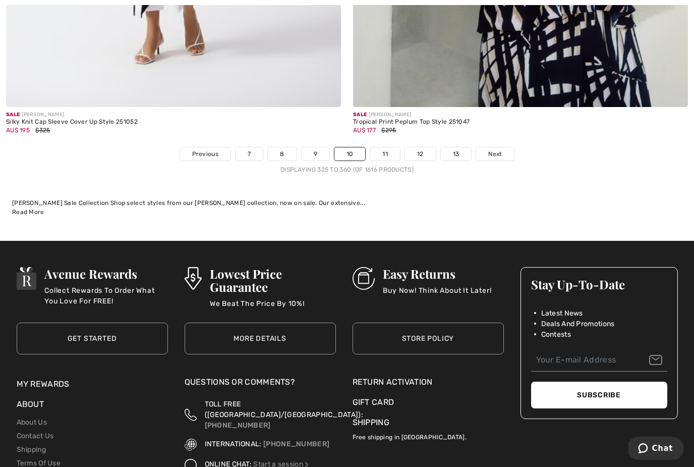
scroll to position [10142, 0]
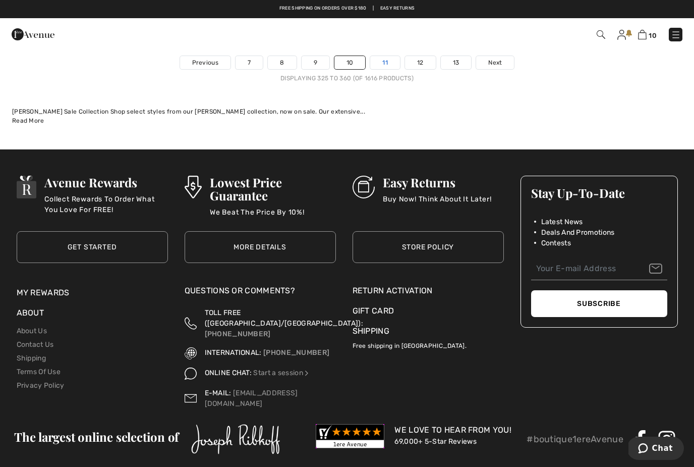
click at [386, 56] on link "11" at bounding box center [385, 62] width 30 height 13
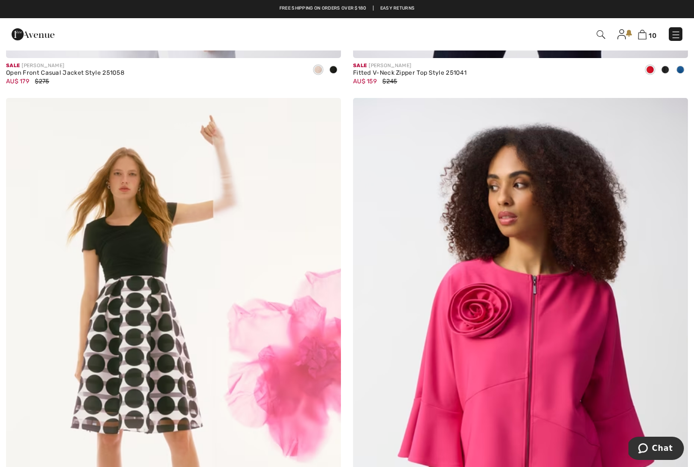
scroll to position [2804, 0]
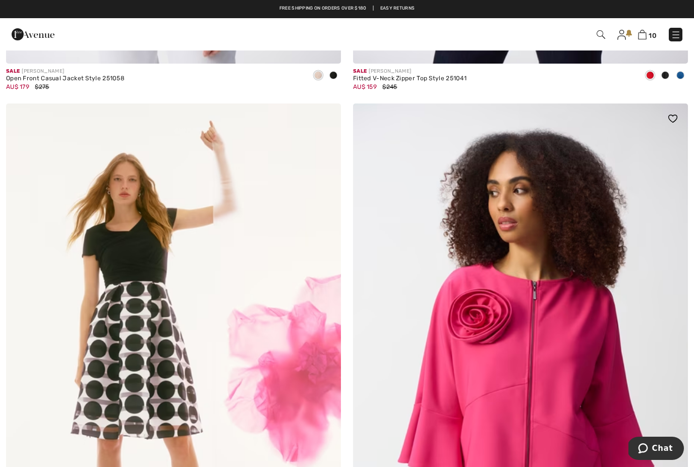
click at [540, 335] on img at bounding box center [520, 354] width 335 height 503
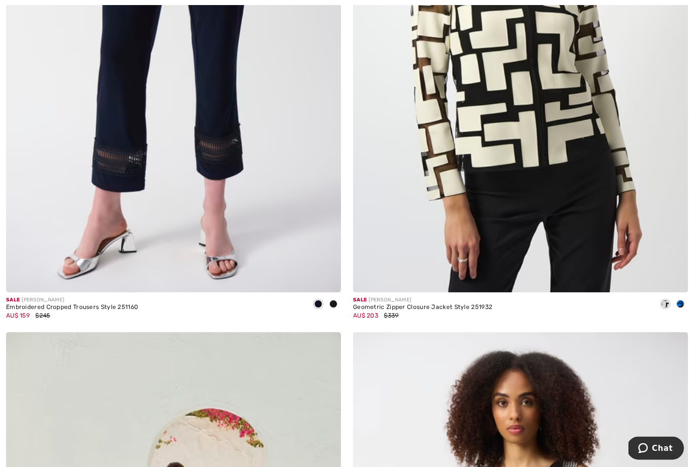
scroll to position [4309, 0]
click at [540, 156] on img at bounding box center [520, 41] width 335 height 503
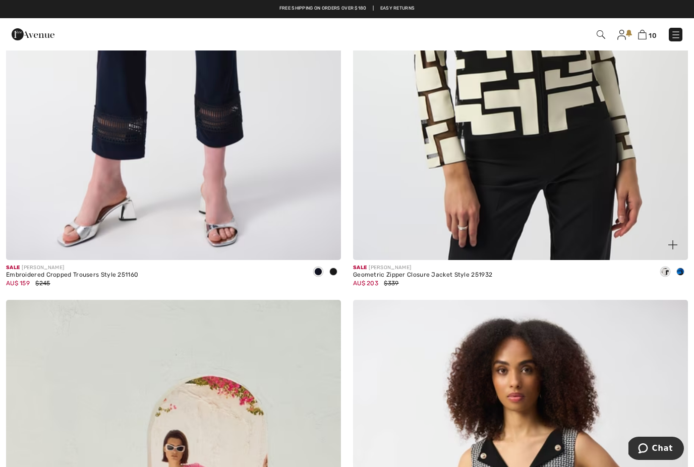
click at [570, 145] on img at bounding box center [520, 8] width 335 height 503
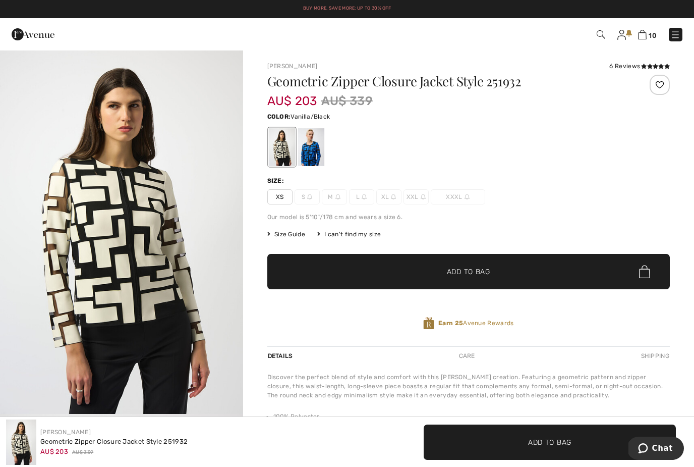
click at [319, 151] on div at bounding box center [311, 147] width 26 height 38
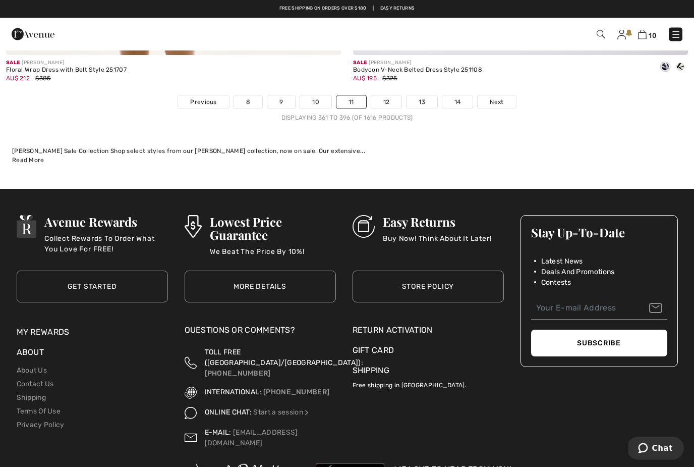
scroll to position [10098, 0]
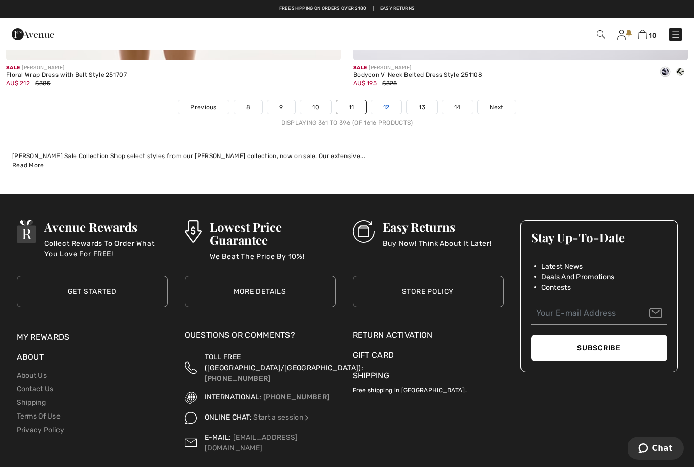
click at [393, 100] on link "12" at bounding box center [386, 106] width 31 height 13
click at [385, 100] on link "12" at bounding box center [386, 106] width 31 height 13
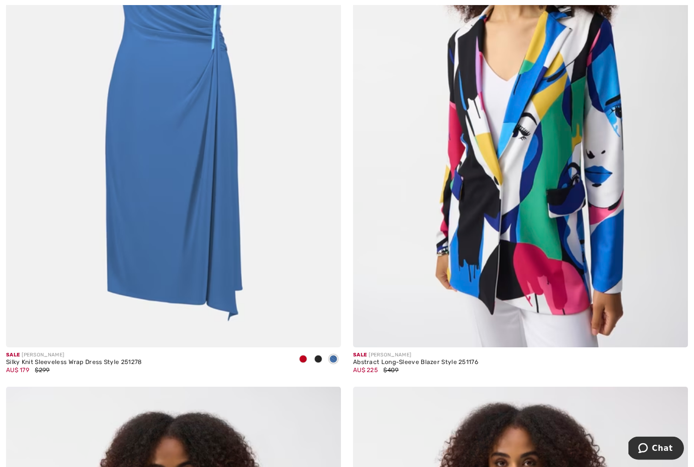
scroll to position [3712, 0]
click at [520, 184] on img at bounding box center [520, 96] width 335 height 503
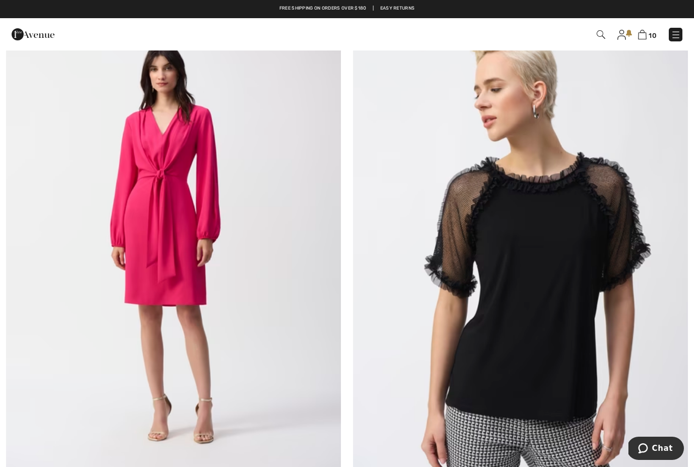
scroll to position [6951, 0]
click at [538, 231] on img at bounding box center [520, 243] width 335 height 503
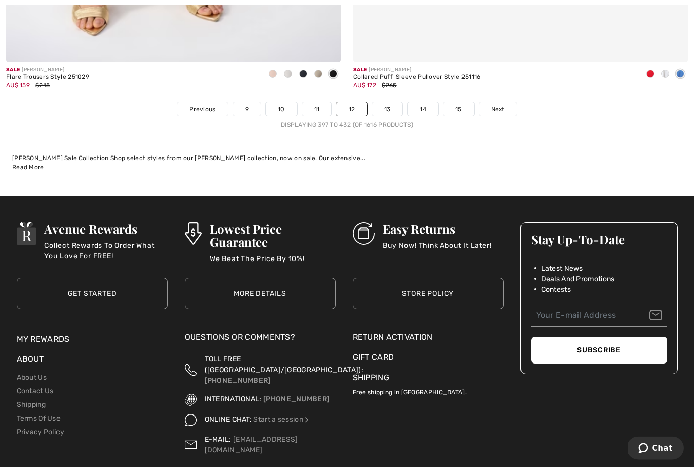
scroll to position [10096, 0]
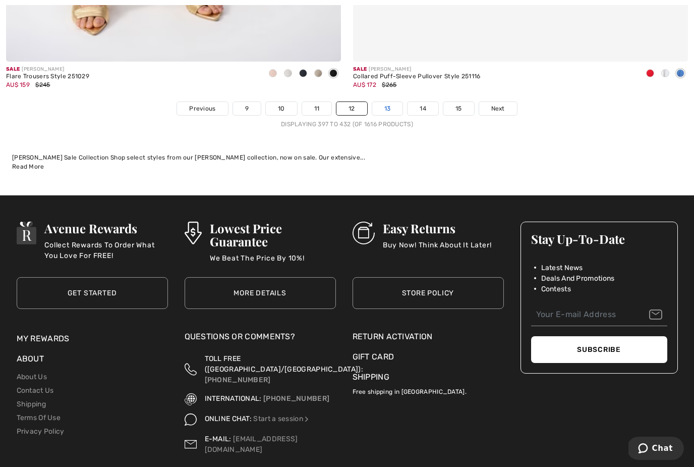
click at [388, 102] on link "13" at bounding box center [387, 108] width 31 height 13
click at [387, 102] on link "13" at bounding box center [387, 108] width 31 height 13
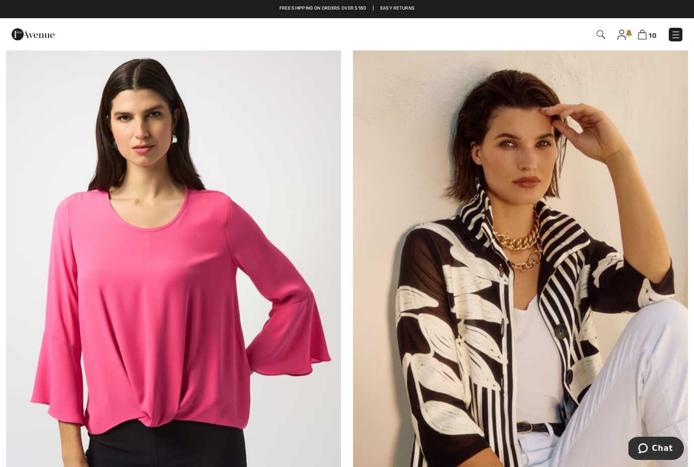
scroll to position [153, 0]
click at [577, 276] on img at bounding box center [520, 293] width 335 height 503
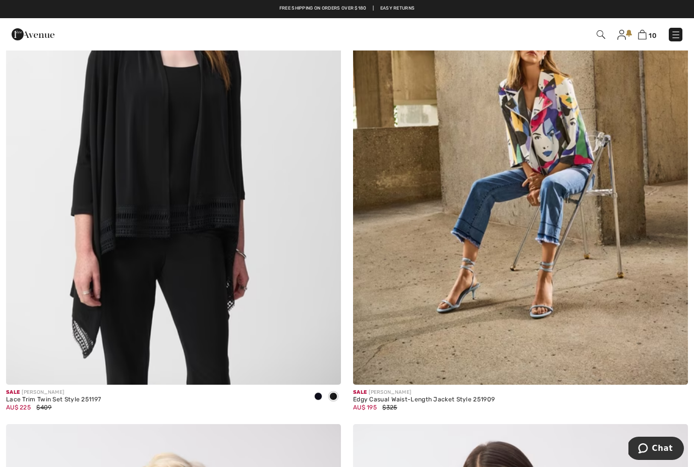
scroll to position [1398, 0]
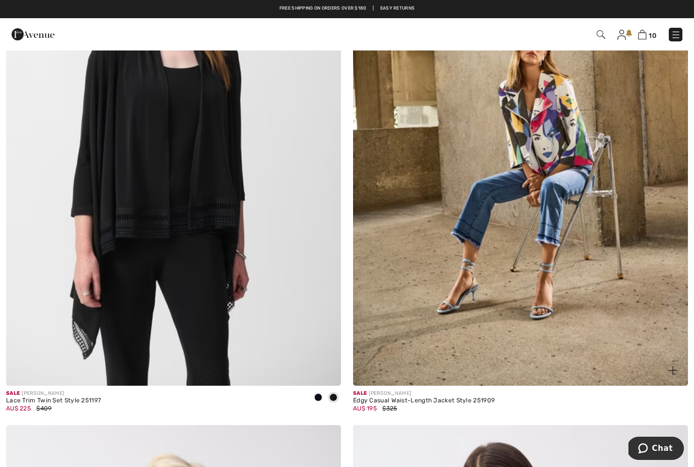
click at [555, 145] on img at bounding box center [520, 134] width 335 height 503
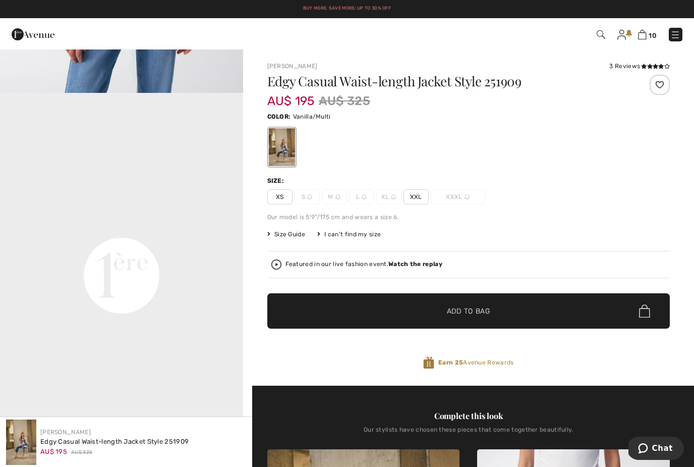
scroll to position [687, 0]
click at [426, 192] on span "XXL" at bounding box center [416, 196] width 25 height 15
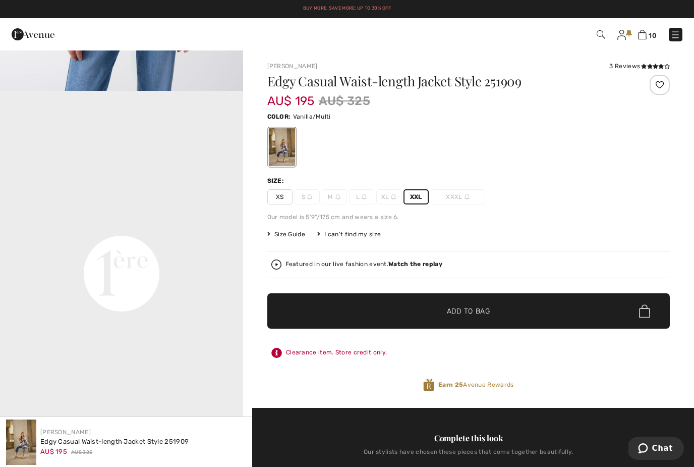
click at [465, 308] on span "Add to Bag" at bounding box center [468, 311] width 43 height 11
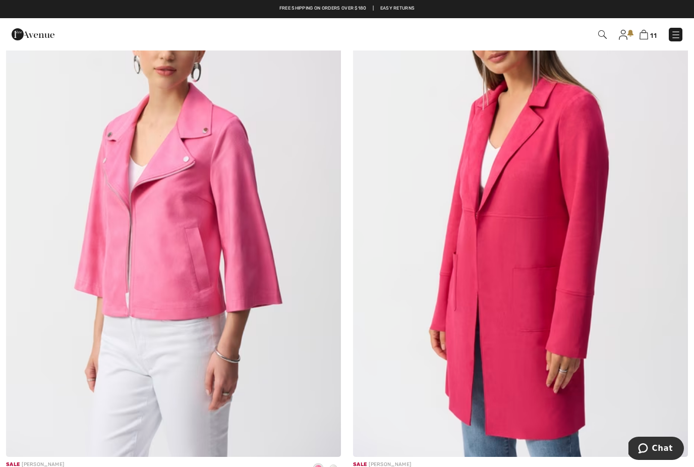
scroll to position [1862, 0]
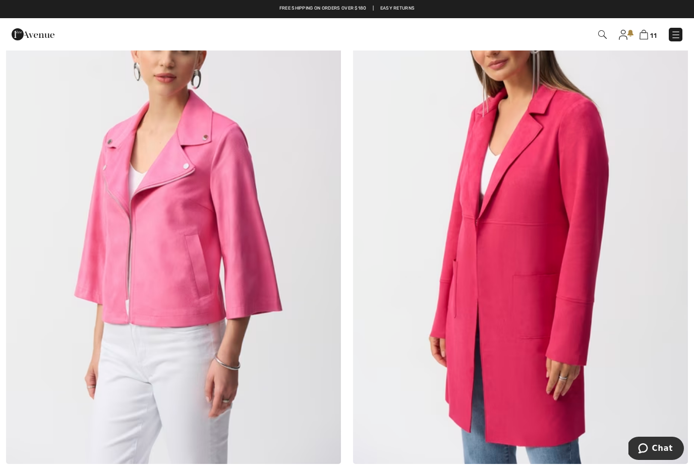
click at [538, 224] on img at bounding box center [520, 212] width 335 height 503
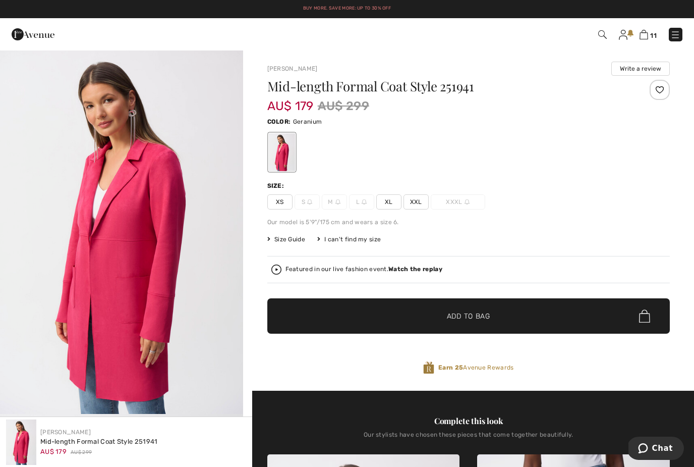
click at [418, 202] on span "XXL" at bounding box center [416, 201] width 25 height 15
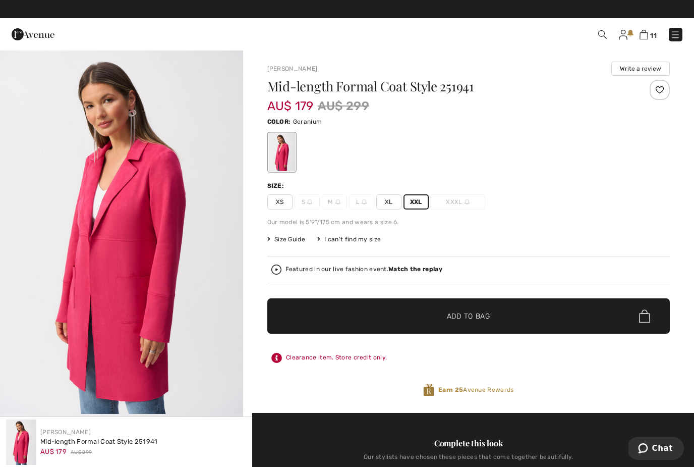
click at [432, 319] on span "✔ Added to Bag" at bounding box center [454, 316] width 62 height 11
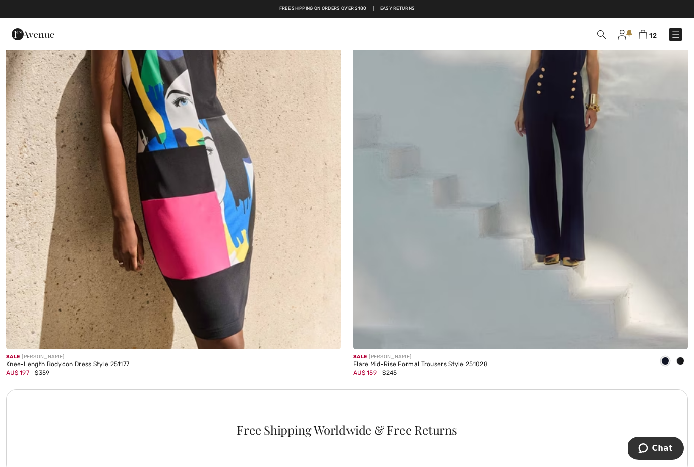
scroll to position [3060, 0]
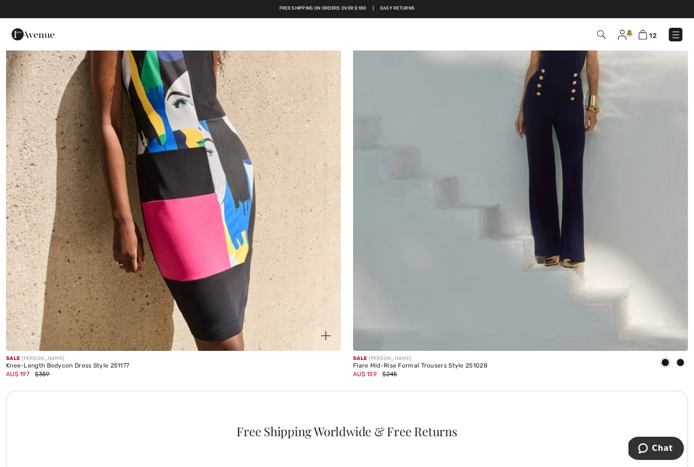
click at [212, 245] on img at bounding box center [173, 99] width 335 height 503
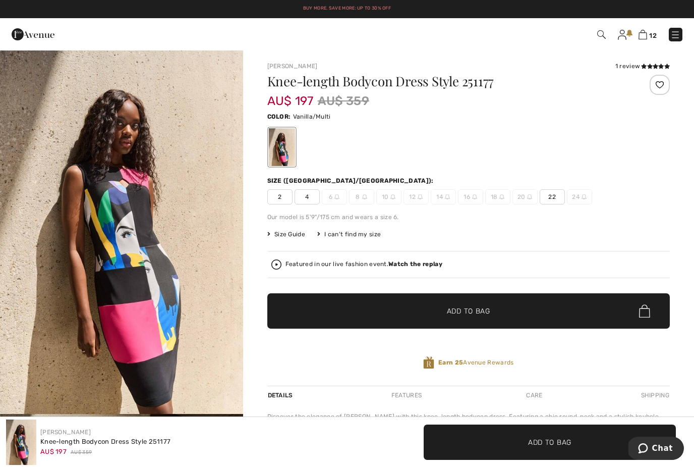
click at [555, 201] on span "22" at bounding box center [552, 196] width 25 height 15
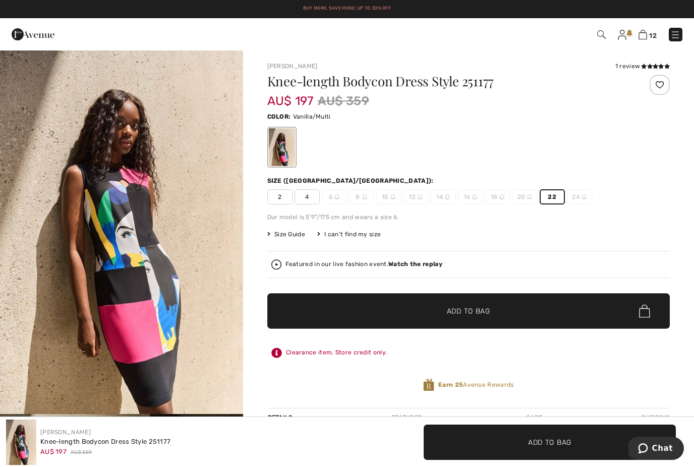
click at [463, 310] on span "Add to Bag" at bounding box center [468, 311] width 43 height 11
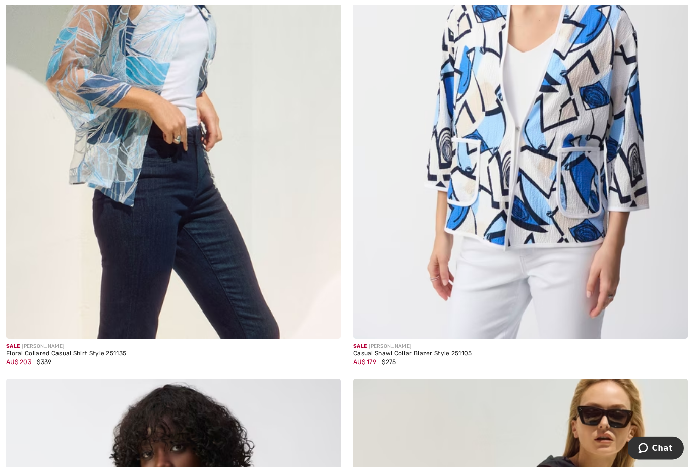
scroll to position [5348, 0]
click at [122, 99] on img at bounding box center [173, 86] width 335 height 503
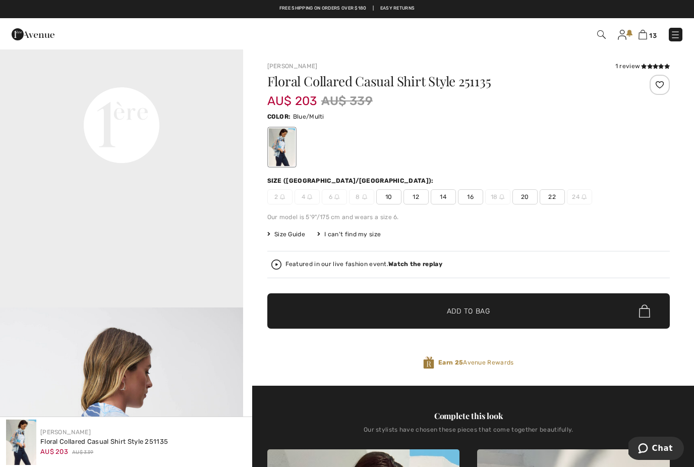
scroll to position [837, 0]
click at [528, 197] on span "20" at bounding box center [525, 196] width 25 height 15
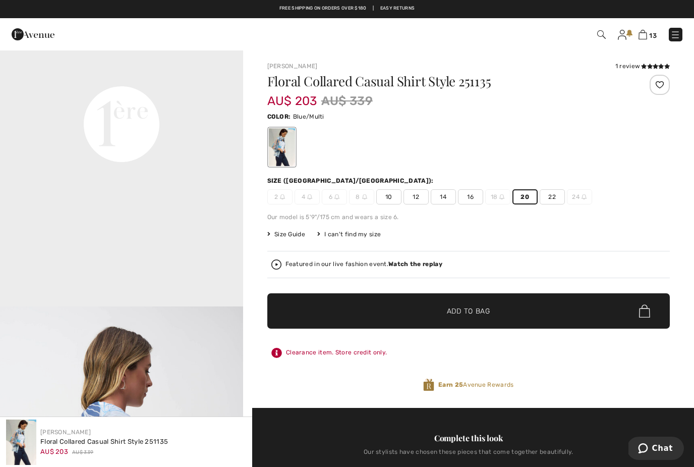
click at [445, 308] on span "✔ Added to Bag" at bounding box center [454, 311] width 62 height 11
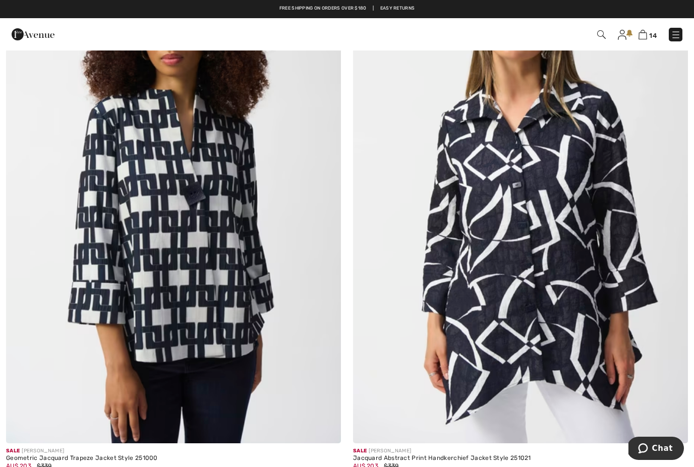
scroll to position [6319, 0]
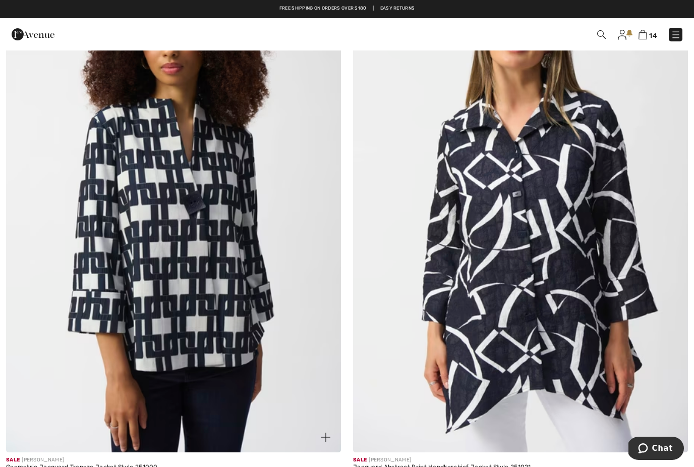
click at [224, 332] on img at bounding box center [173, 201] width 335 height 503
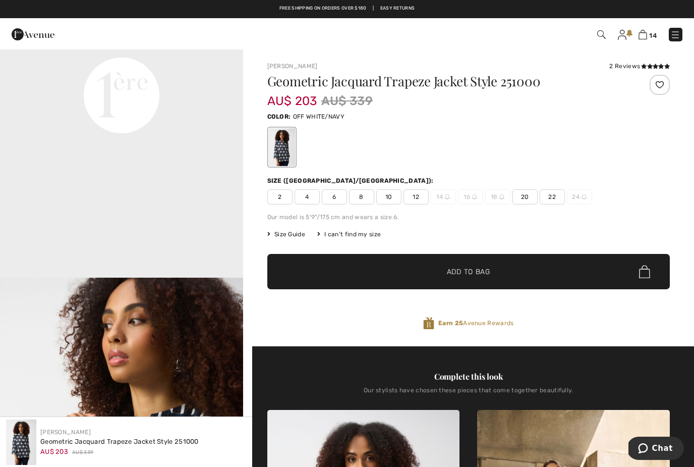
scroll to position [867, 0]
click at [524, 200] on span "20" at bounding box center [525, 196] width 25 height 15
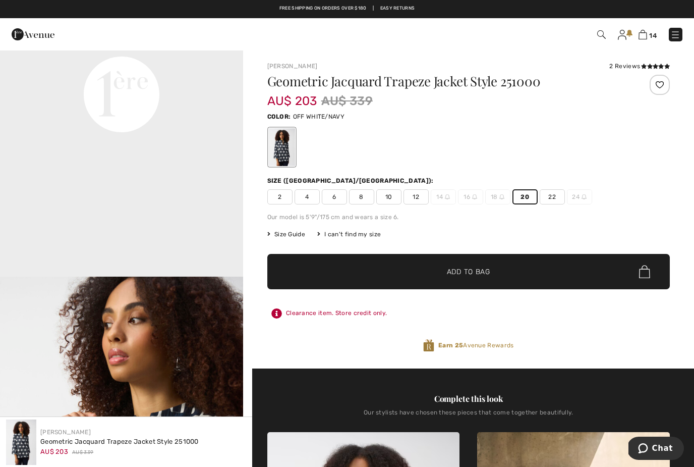
click at [492, 269] on span "✔ Added to Bag Add to Bag" at bounding box center [468, 271] width 403 height 35
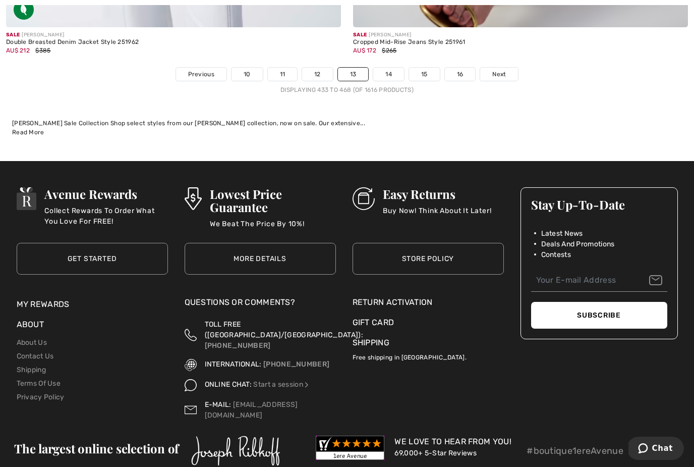
scroll to position [10142, 0]
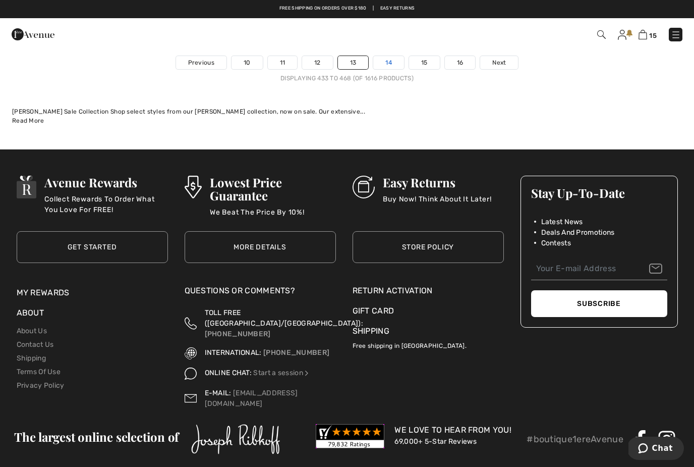
click at [392, 56] on link "14" at bounding box center [388, 62] width 31 height 13
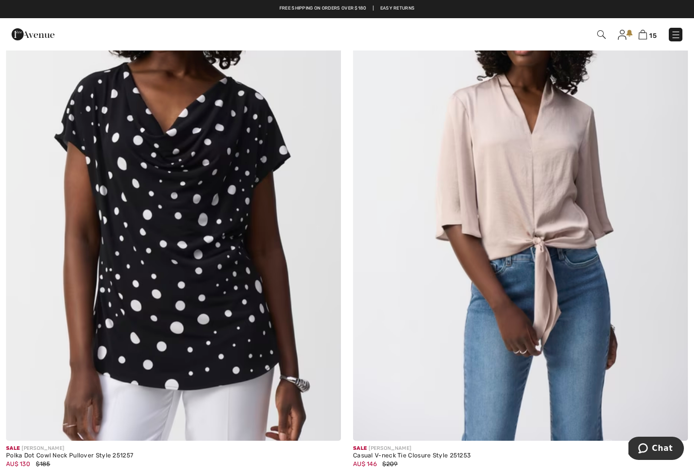
scroll to position [7004, 0]
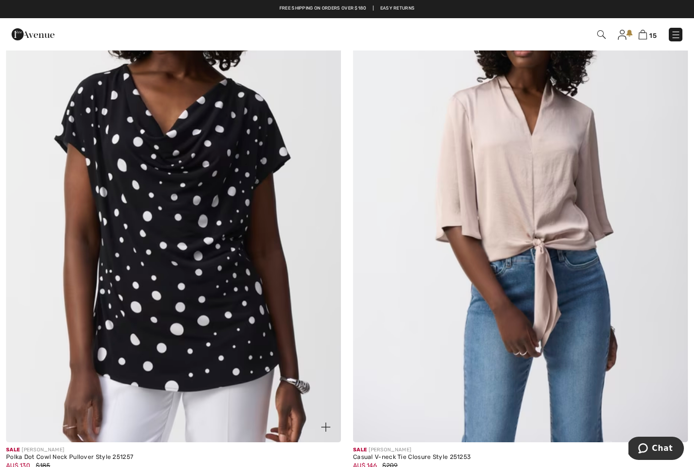
click at [180, 303] on img at bounding box center [173, 190] width 335 height 503
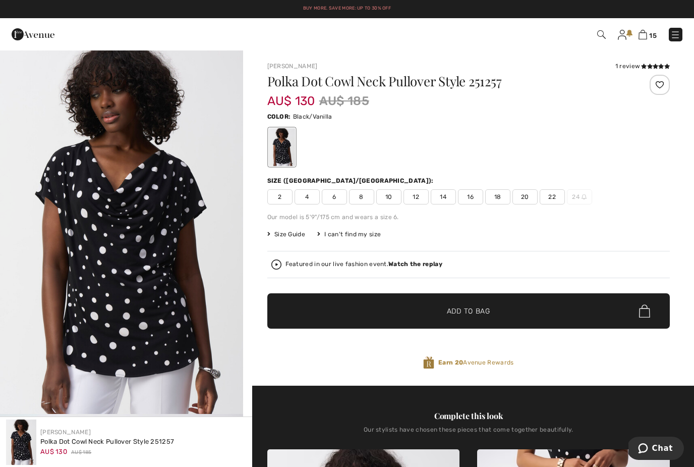
click at [503, 196] on span "18" at bounding box center [497, 196] width 25 height 15
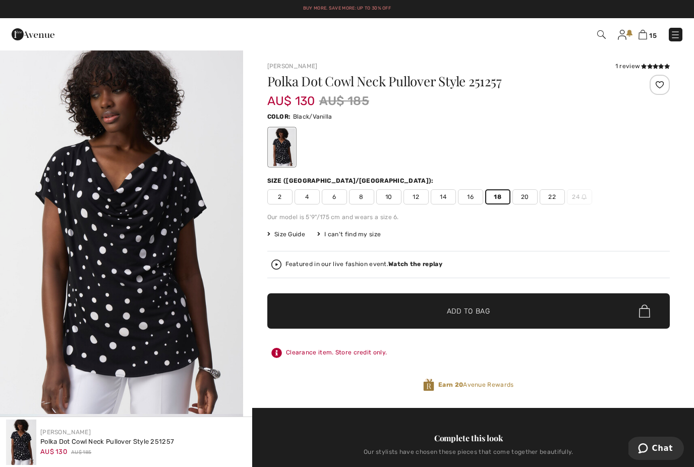
click at [480, 311] on span "Add to Bag" at bounding box center [468, 311] width 43 height 11
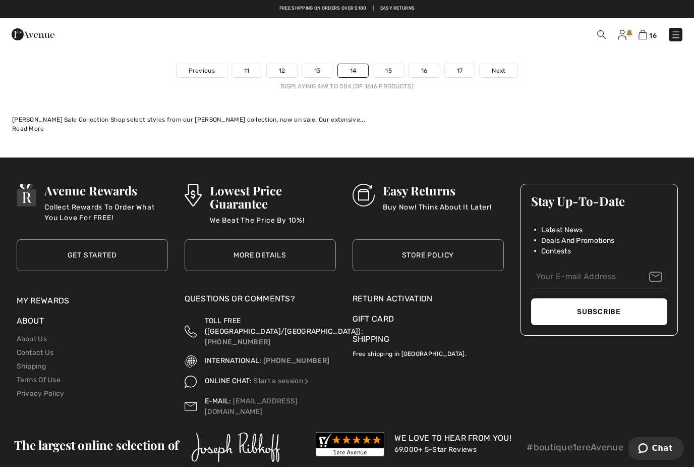
scroll to position [10133, 0]
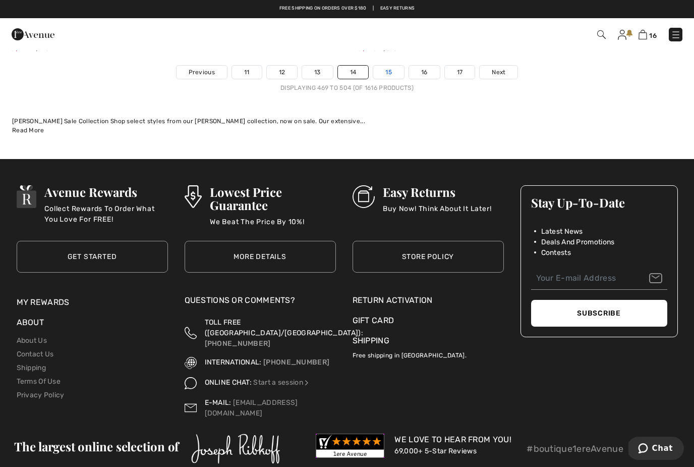
click at [393, 66] on link "15" at bounding box center [388, 72] width 31 height 13
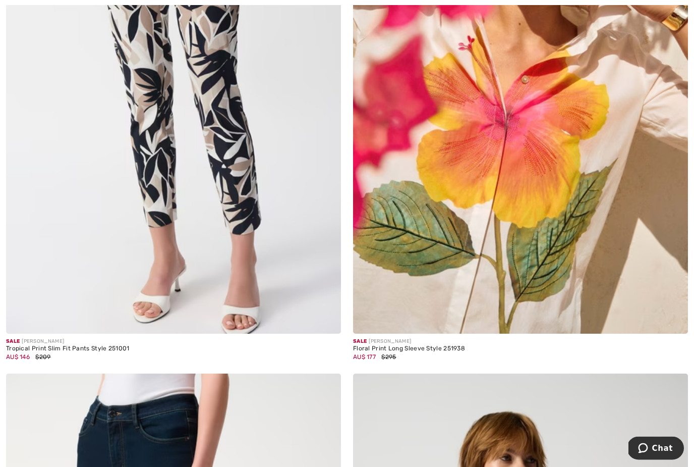
scroll to position [8740, 0]
click at [556, 229] on img at bounding box center [520, 81] width 335 height 503
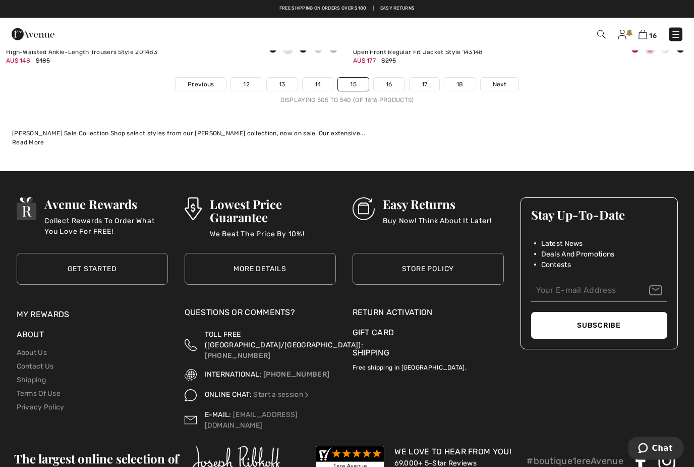
scroll to position [10119, 0]
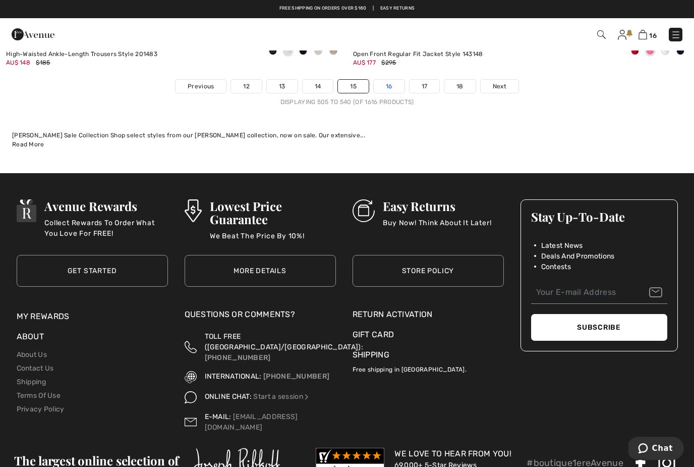
click at [393, 84] on link "16" at bounding box center [389, 86] width 31 height 13
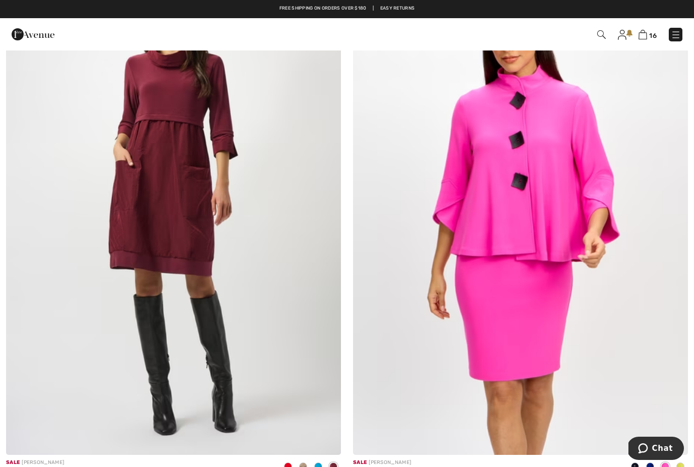
scroll to position [1858, 0]
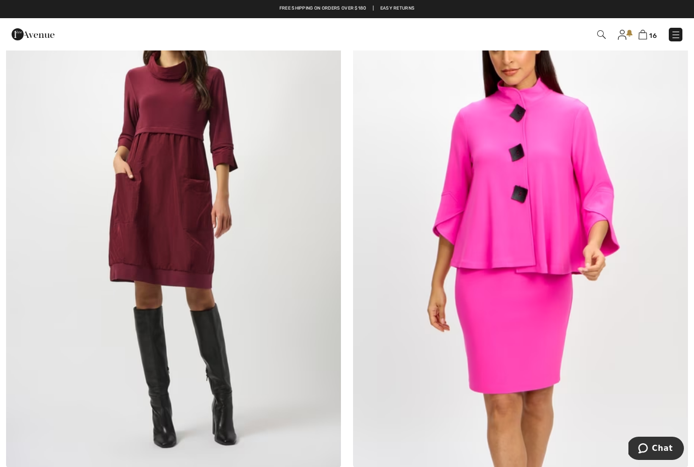
click at [547, 208] on img at bounding box center [520, 216] width 335 height 503
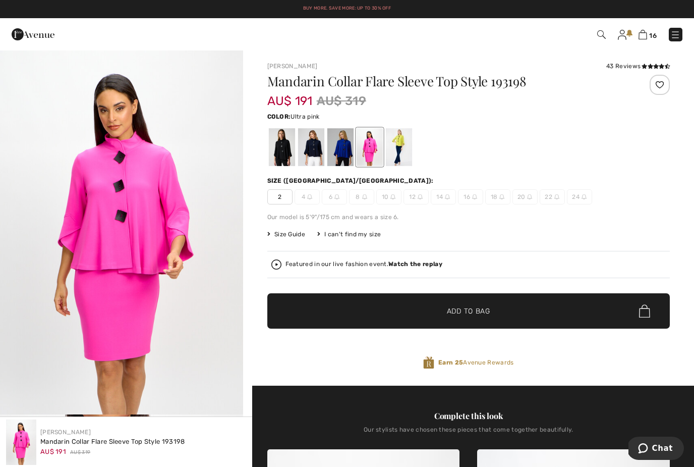
click at [395, 147] on div at bounding box center [399, 147] width 26 height 38
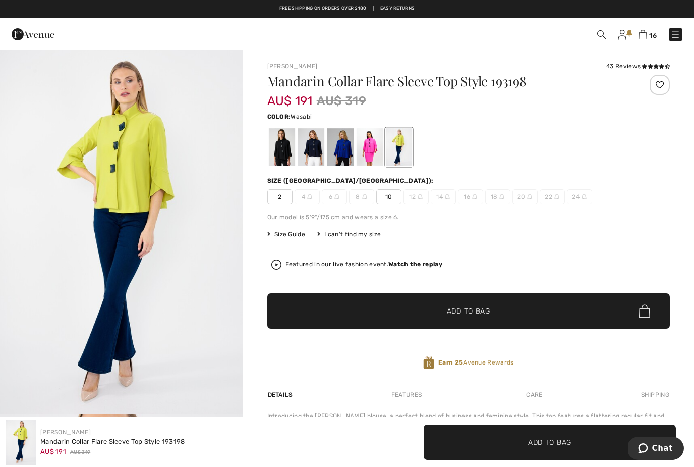
click at [345, 152] on div at bounding box center [340, 147] width 26 height 38
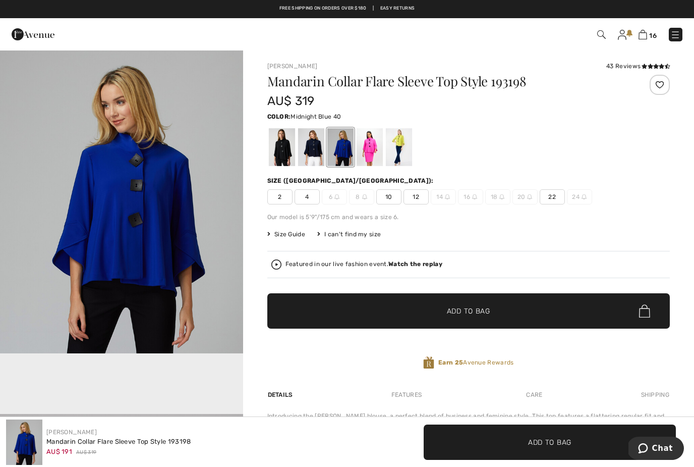
click at [307, 146] on div at bounding box center [311, 147] width 26 height 38
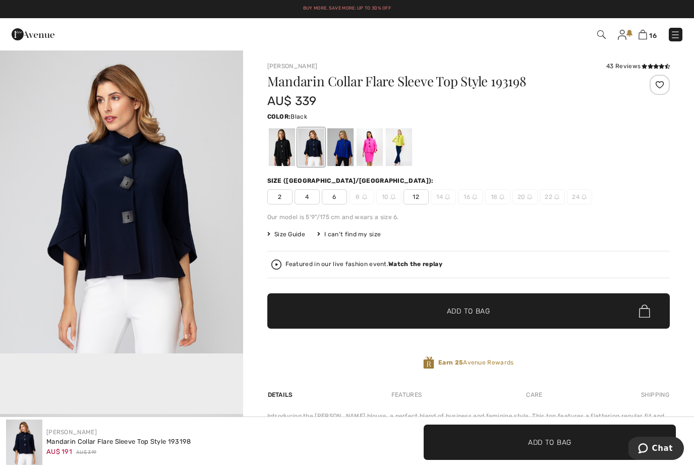
click at [274, 153] on div at bounding box center [281, 147] width 26 height 38
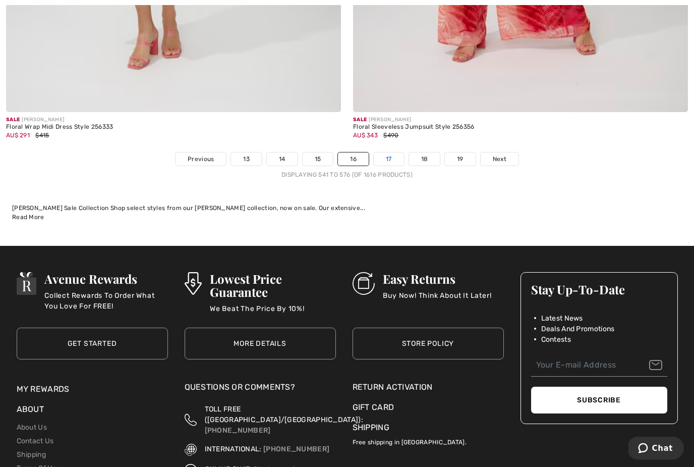
scroll to position [10046, 0]
click at [390, 152] on link "17" at bounding box center [389, 158] width 30 height 13
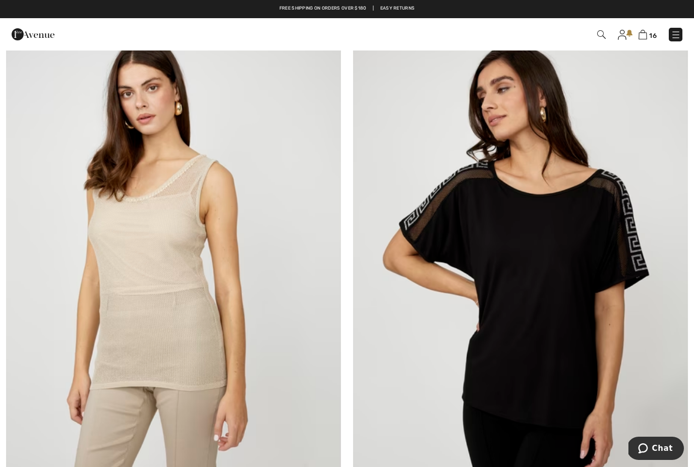
scroll to position [2346, 0]
click at [537, 226] on img at bounding box center [520, 270] width 335 height 503
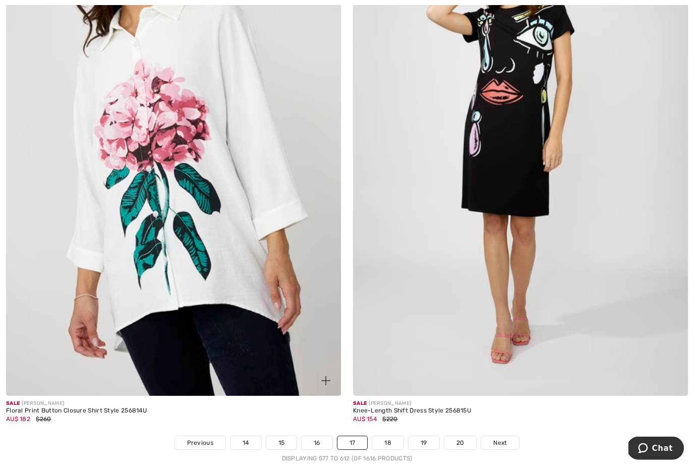
scroll to position [9762, 0]
click at [226, 249] on img at bounding box center [173, 144] width 335 height 503
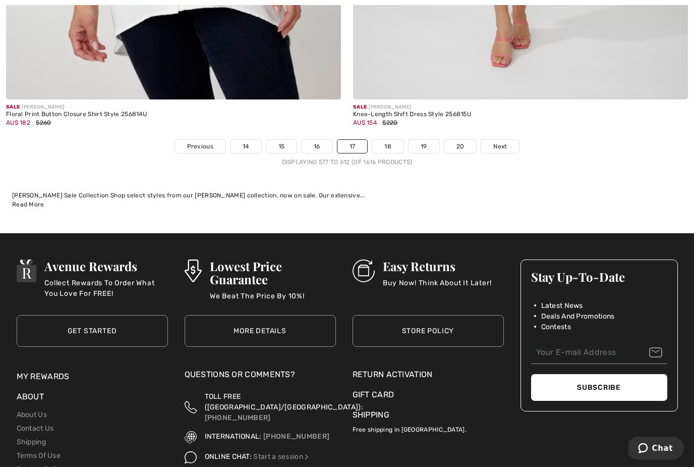
scroll to position [10142, 0]
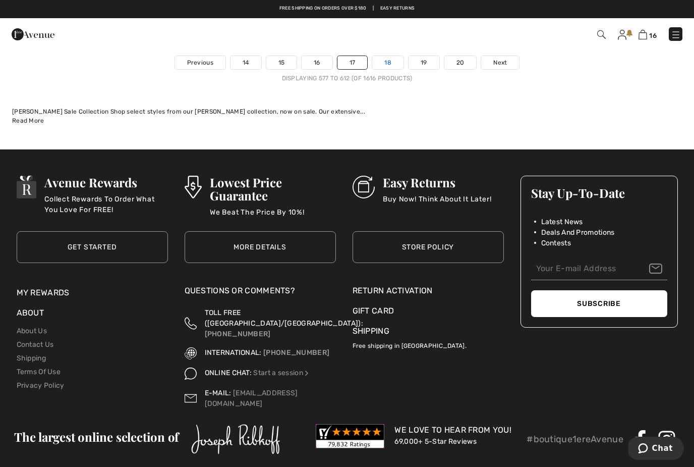
click at [394, 56] on link "18" at bounding box center [387, 62] width 31 height 13
click at [386, 23] on div "16 Checkout" at bounding box center [347, 34] width 694 height 32
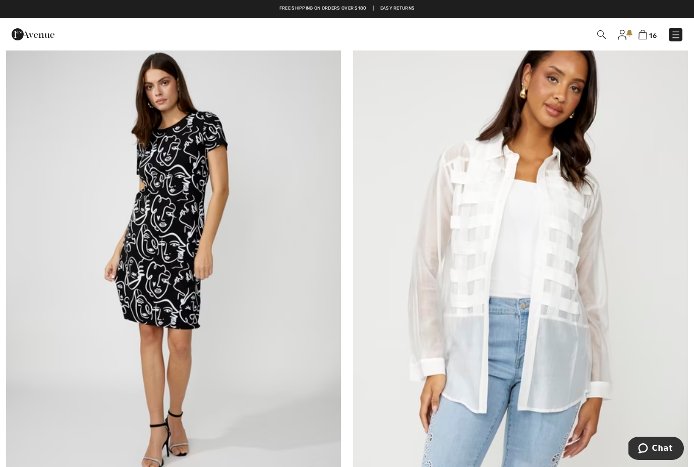
scroll to position [190, 0]
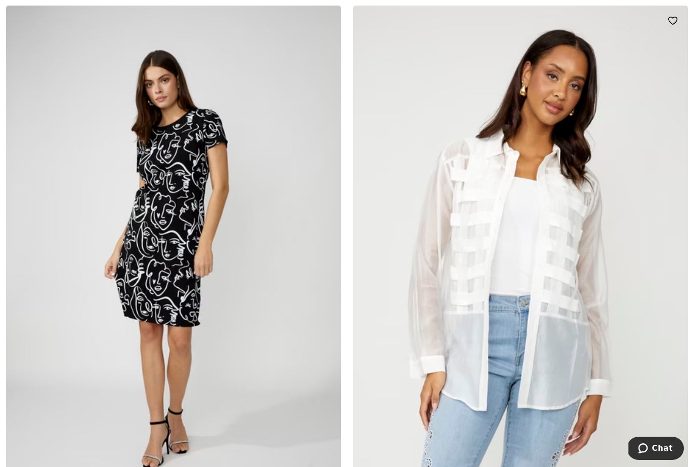
click at [560, 236] on img at bounding box center [520, 257] width 335 height 503
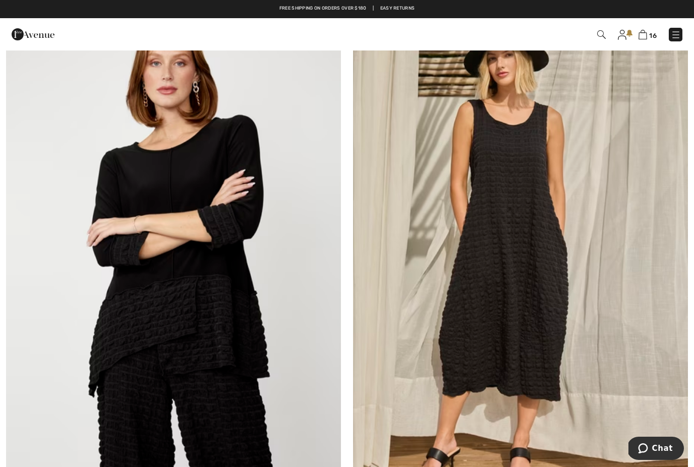
scroll to position [2355, 0]
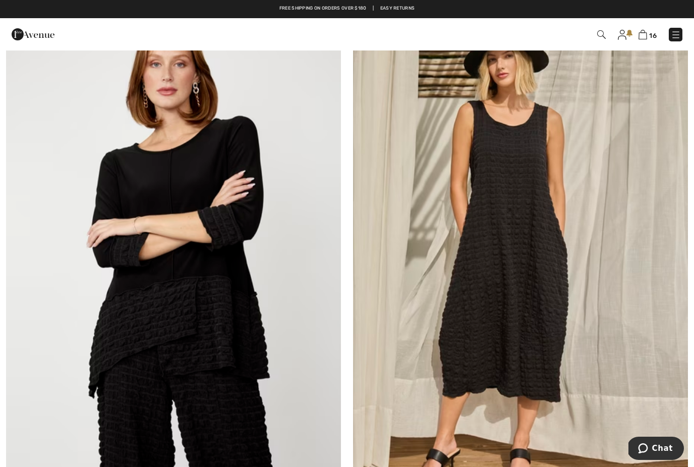
click at [530, 251] on img at bounding box center [520, 262] width 335 height 503
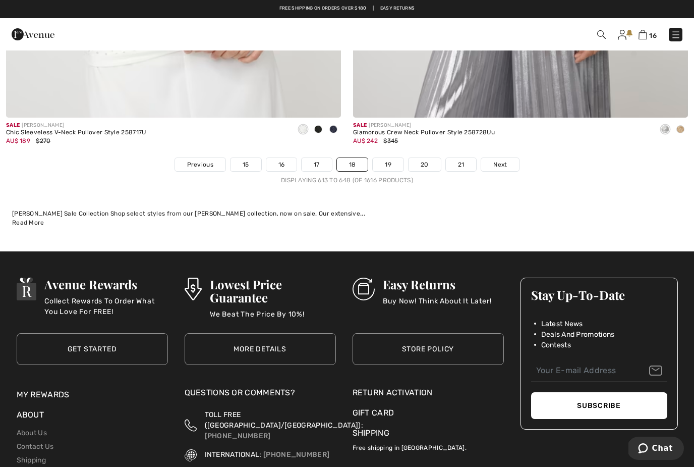
scroll to position [10038, 0]
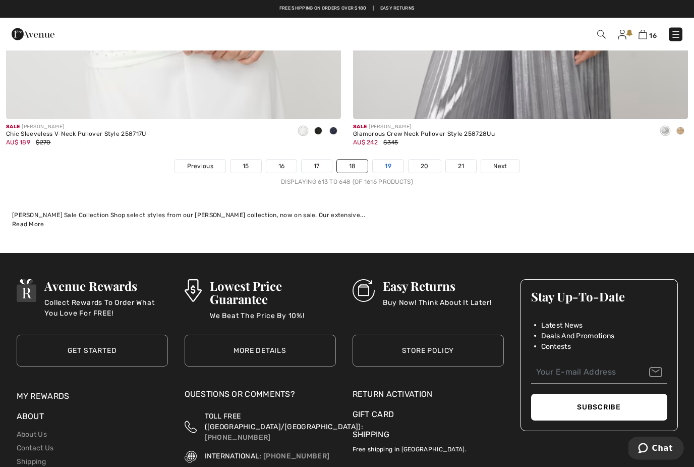
click at [393, 160] on link "19" at bounding box center [388, 166] width 31 height 13
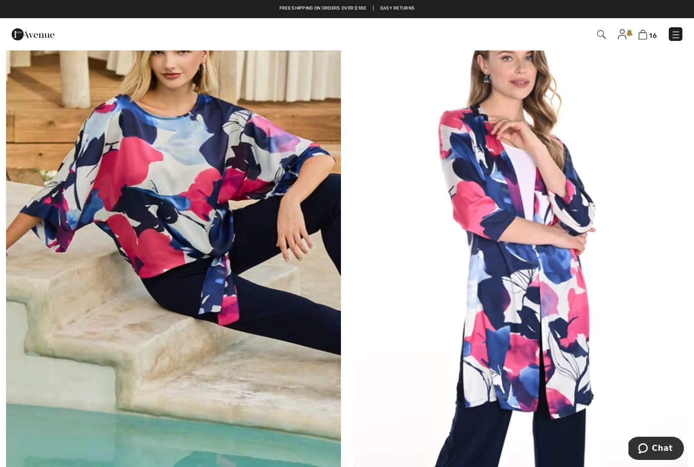
scroll to position [1853, 0]
click at [545, 260] on img at bounding box center [520, 221] width 335 height 503
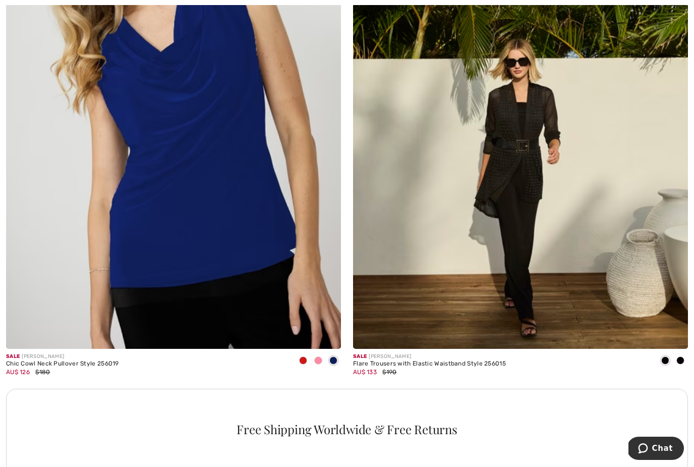
scroll to position [3063, 0]
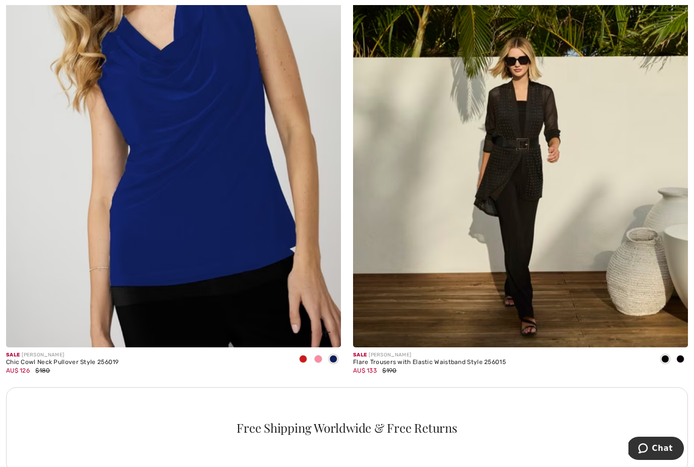
click at [189, 165] on img at bounding box center [173, 96] width 335 height 503
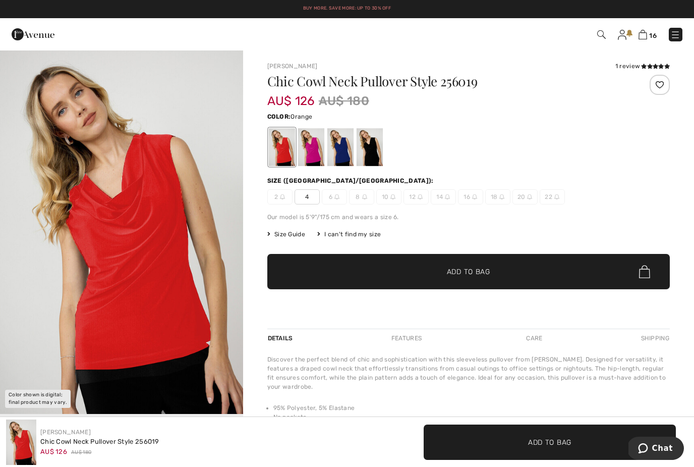
click at [312, 153] on div at bounding box center [311, 147] width 26 height 38
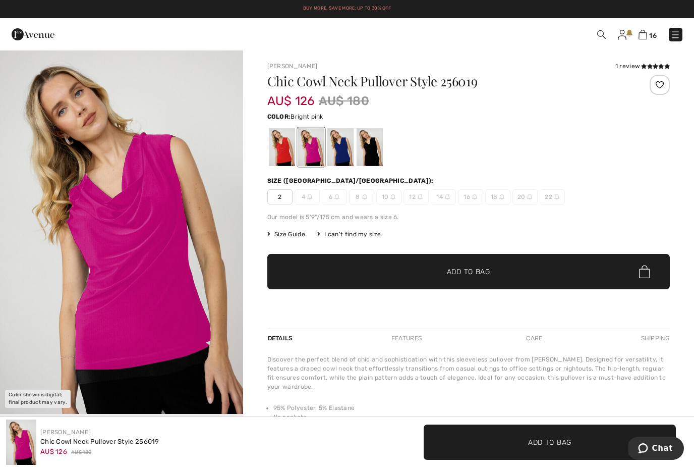
click at [342, 153] on div at bounding box center [340, 147] width 26 height 38
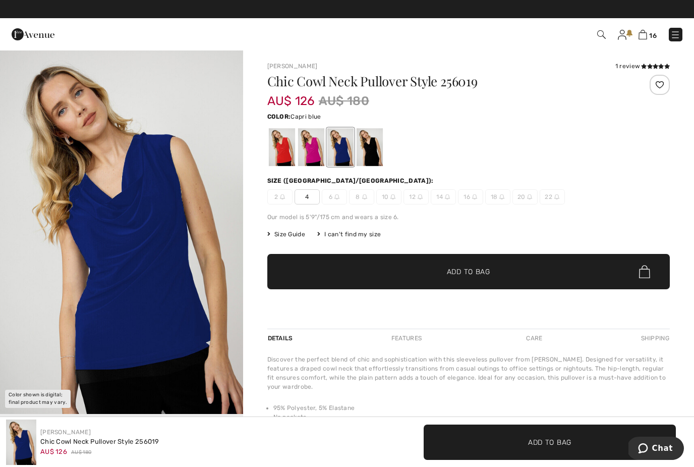
click at [377, 146] on div at bounding box center [369, 147] width 26 height 38
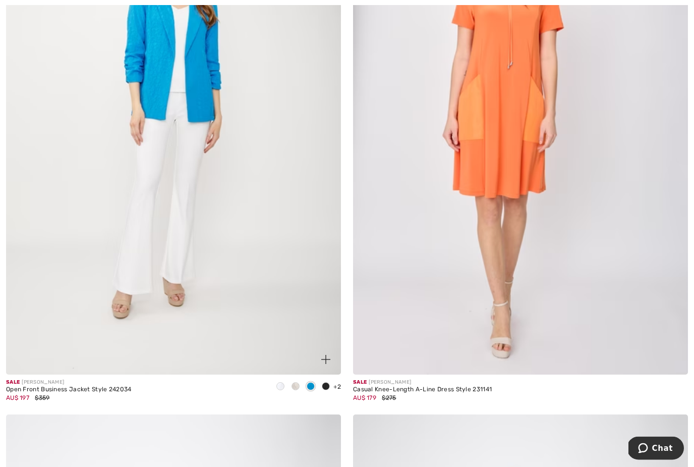
scroll to position [5854, 0]
click at [209, 93] on img at bounding box center [173, 123] width 335 height 503
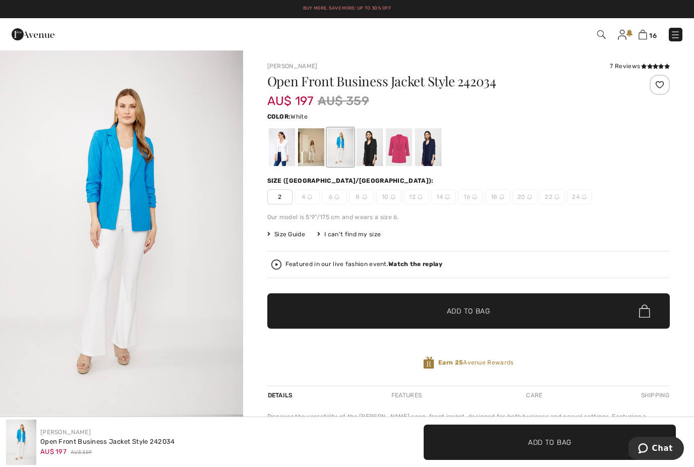
click at [284, 152] on div at bounding box center [281, 147] width 26 height 38
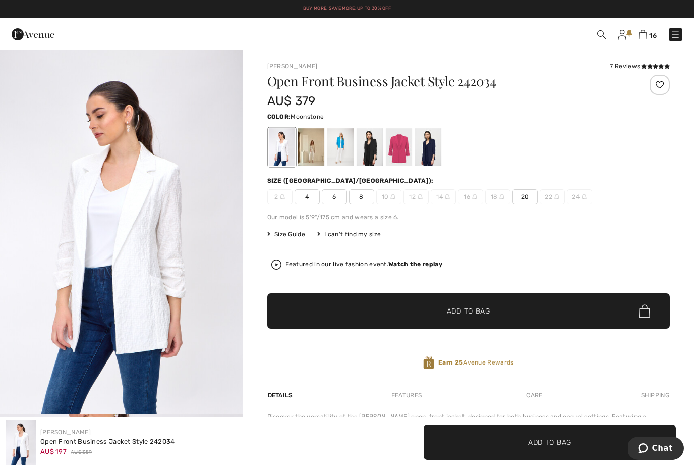
click at [317, 152] on div at bounding box center [311, 147] width 26 height 38
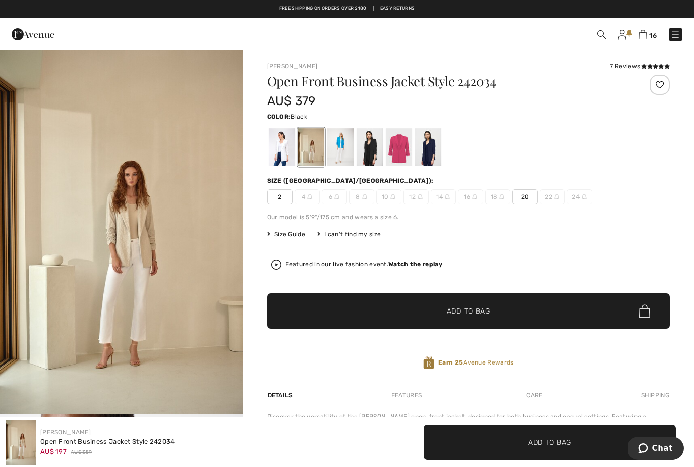
click at [369, 153] on div at bounding box center [369, 147] width 26 height 38
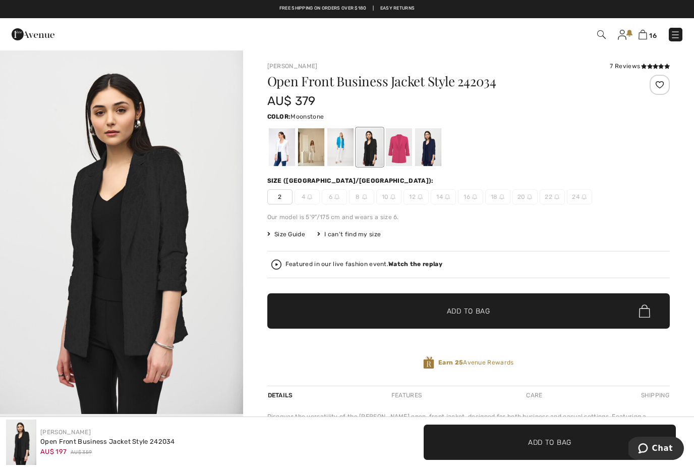
click at [306, 150] on div at bounding box center [311, 147] width 26 height 38
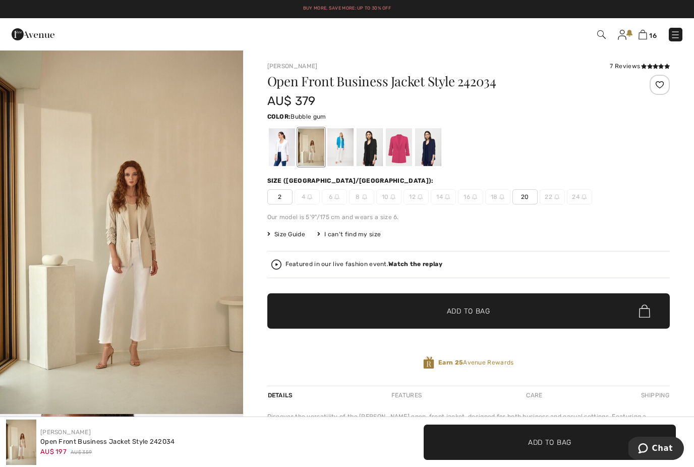
click at [408, 146] on div at bounding box center [399, 147] width 26 height 38
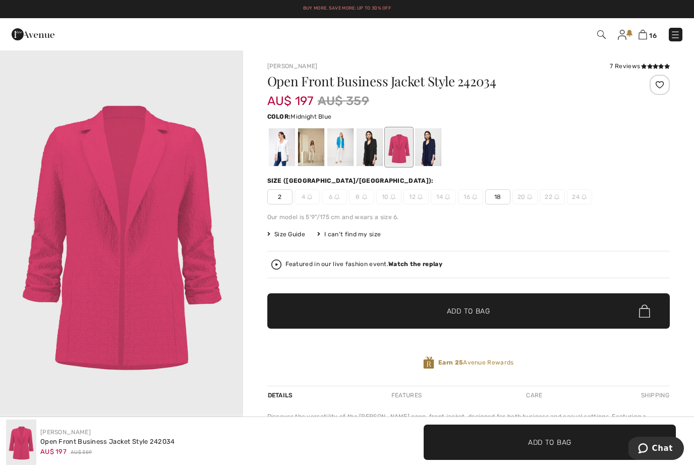
click at [435, 146] on div at bounding box center [428, 147] width 26 height 38
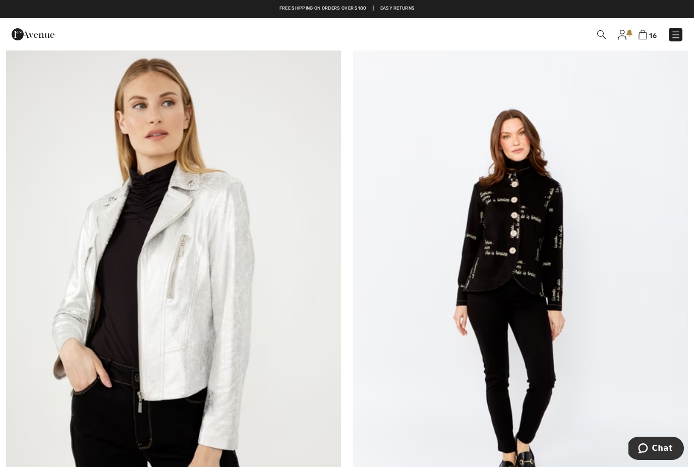
scroll to position [6894, 0]
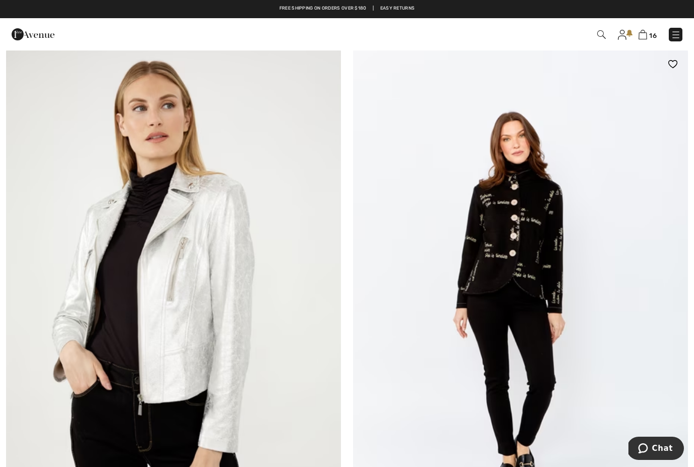
click at [534, 257] on img at bounding box center [520, 300] width 335 height 503
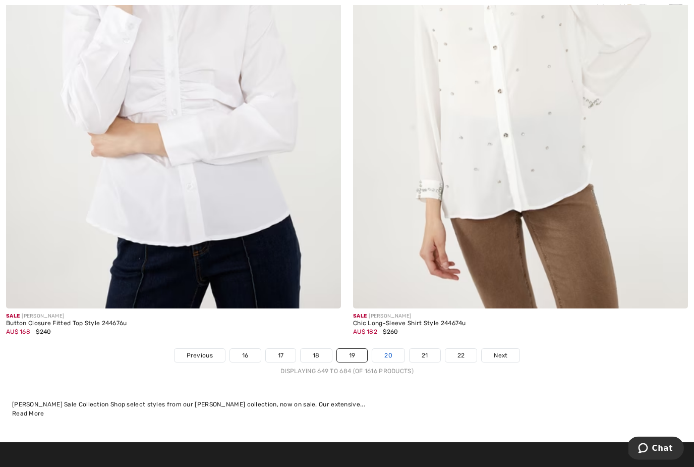
scroll to position [9850, 0]
click at [391, 349] on link "20" at bounding box center [388, 355] width 32 height 13
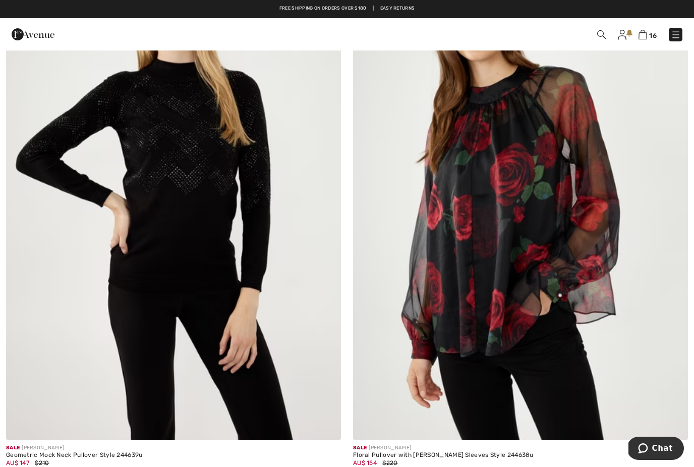
scroll to position [6331, 0]
click at [511, 255] on img at bounding box center [520, 189] width 335 height 503
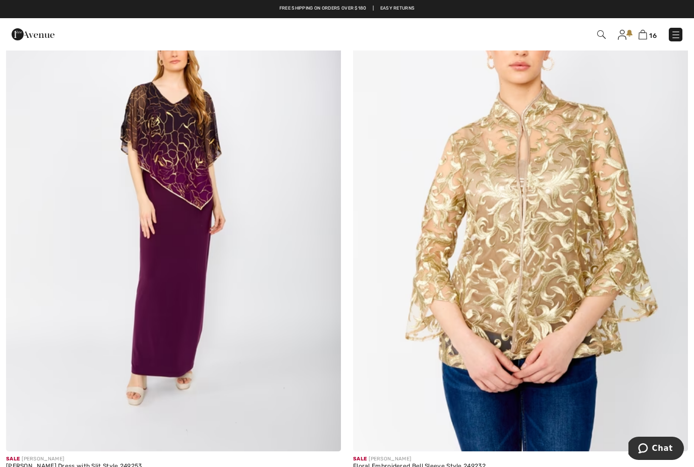
scroll to position [9165, 0]
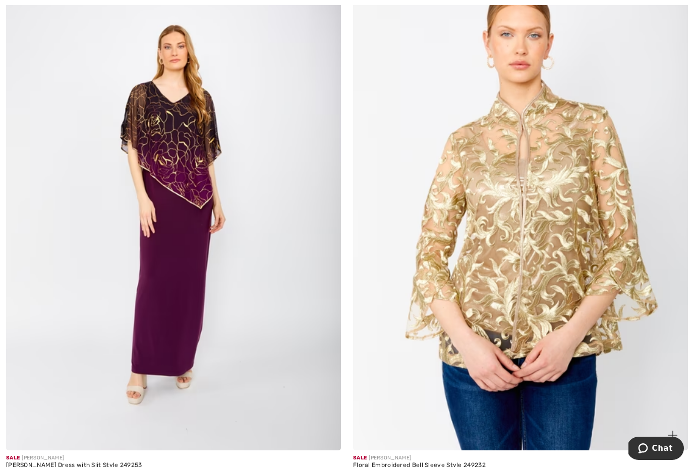
click at [546, 217] on img at bounding box center [520, 199] width 335 height 503
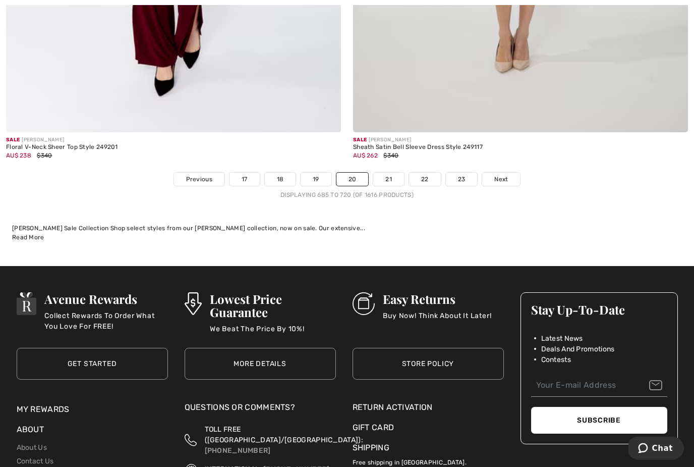
scroll to position [10026, 0]
click at [392, 174] on link "21" at bounding box center [388, 179] width 31 height 13
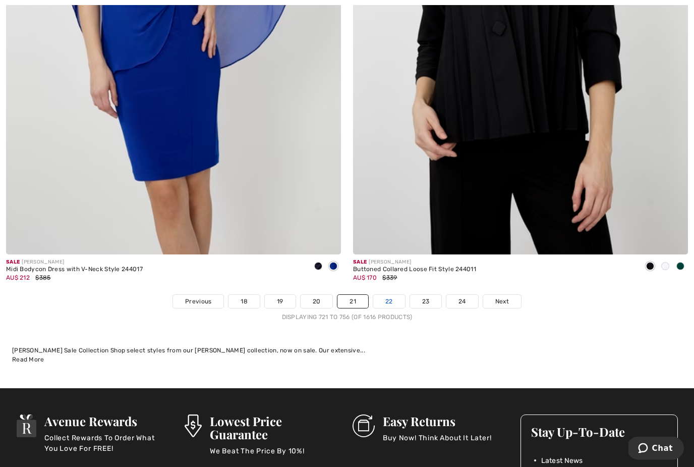
scroll to position [9904, 0]
click at [396, 295] on link "22" at bounding box center [389, 301] width 32 height 13
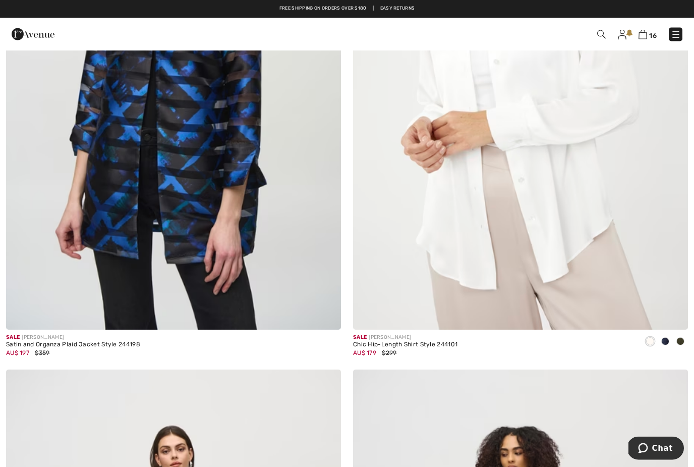
scroll to position [368, 0]
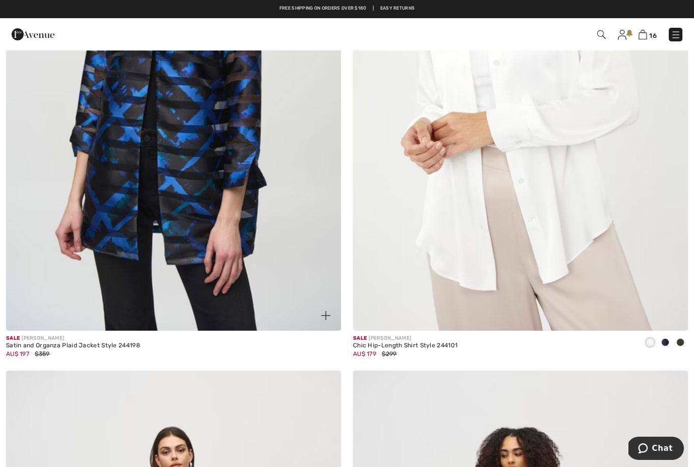
click at [223, 172] on img at bounding box center [173, 79] width 335 height 503
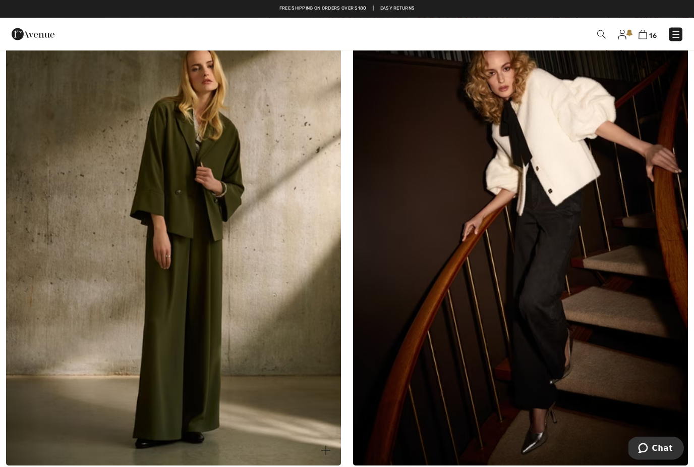
scroll to position [5221, 0]
click at [215, 265] on img at bounding box center [173, 214] width 335 height 503
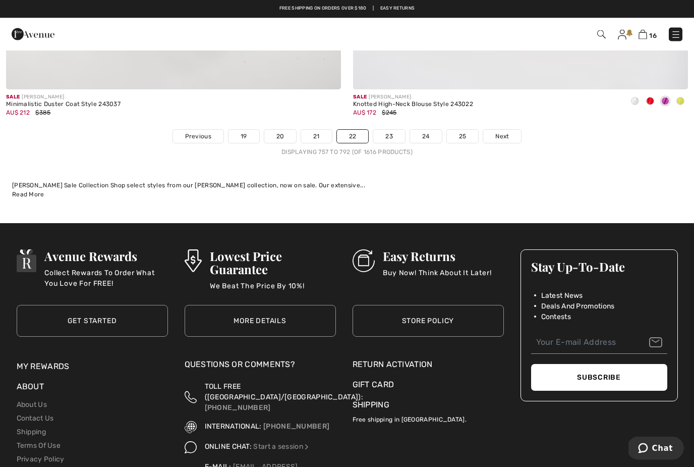
scroll to position [10057, 0]
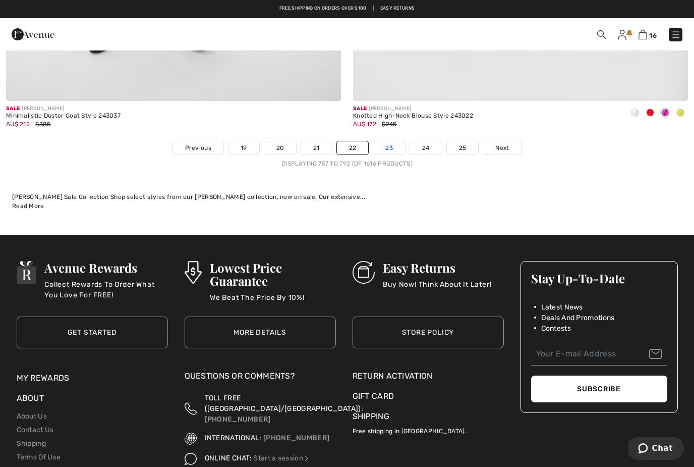
click at [398, 141] on link "23" at bounding box center [389, 147] width 32 height 13
click at [389, 141] on link "23" at bounding box center [389, 147] width 32 height 13
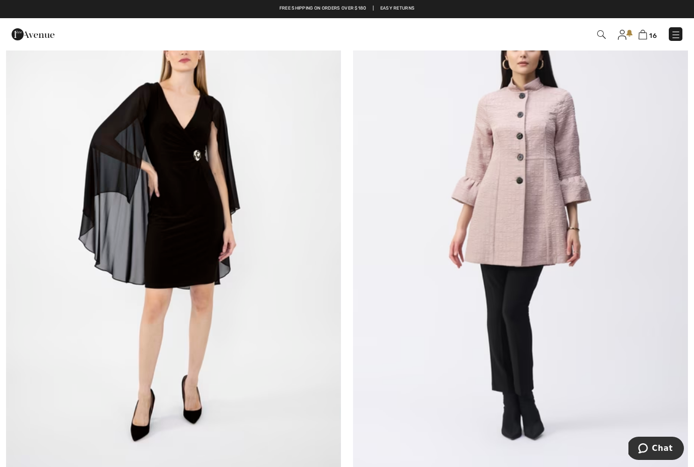
scroll to position [9128, 0]
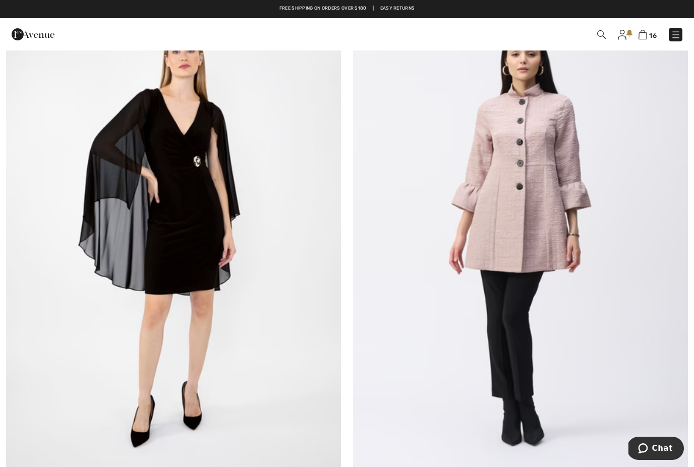
click at [528, 212] on img at bounding box center [520, 235] width 335 height 503
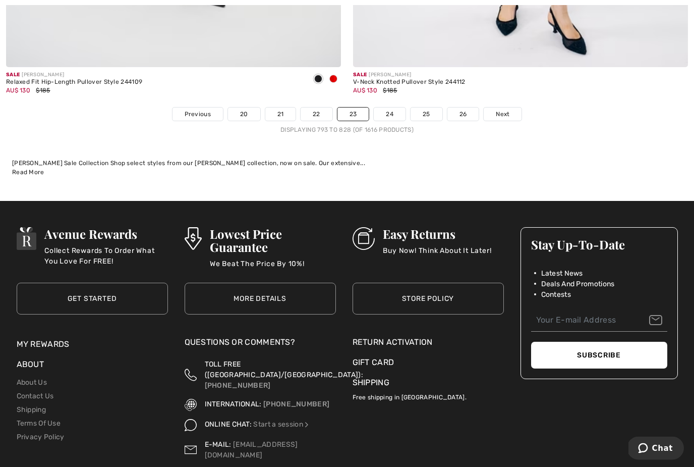
scroll to position [10091, 0]
click at [387, 107] on link "24" at bounding box center [390, 113] width 32 height 13
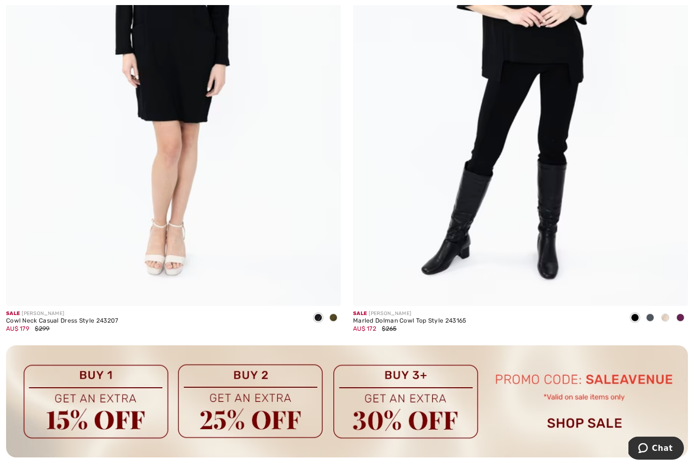
scroll to position [6466, 0]
